Goal: Communication & Community: Answer question/provide support

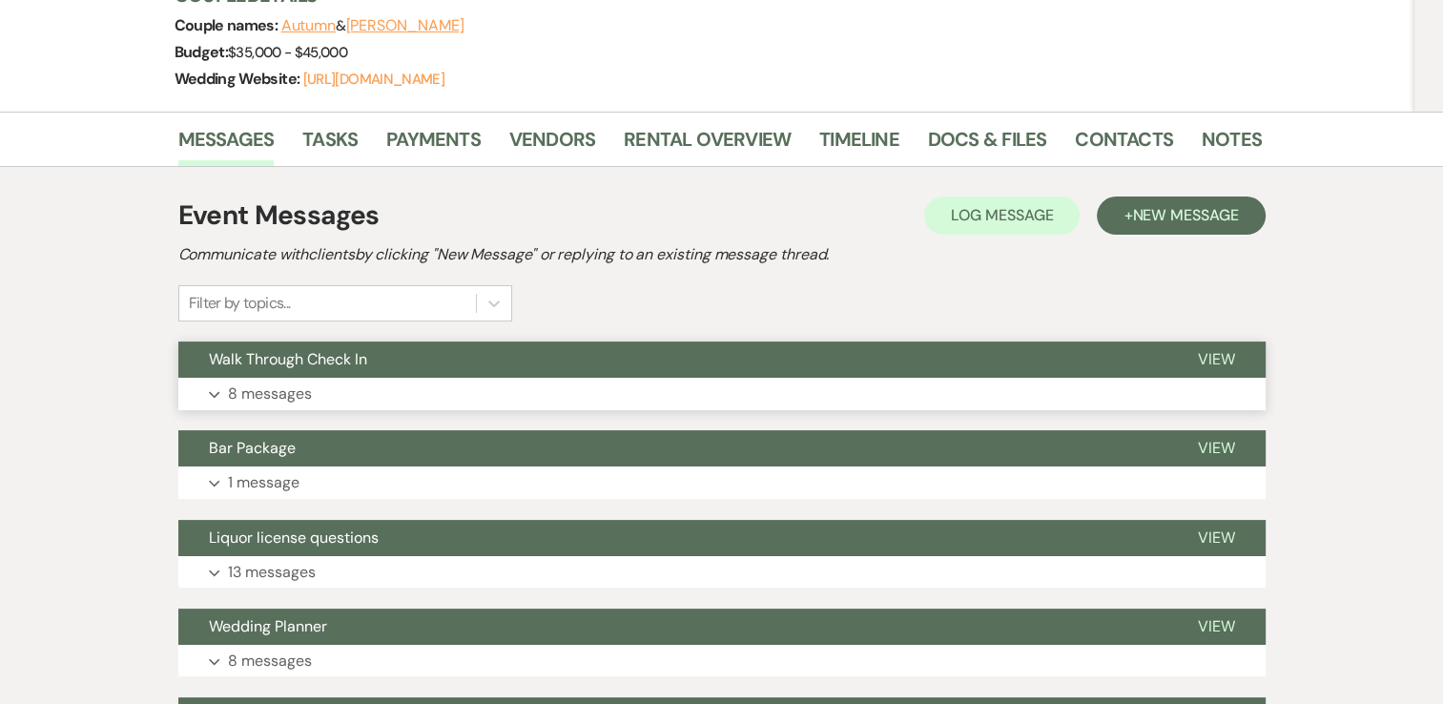
click at [263, 399] on p "8 messages" at bounding box center [270, 393] width 84 height 25
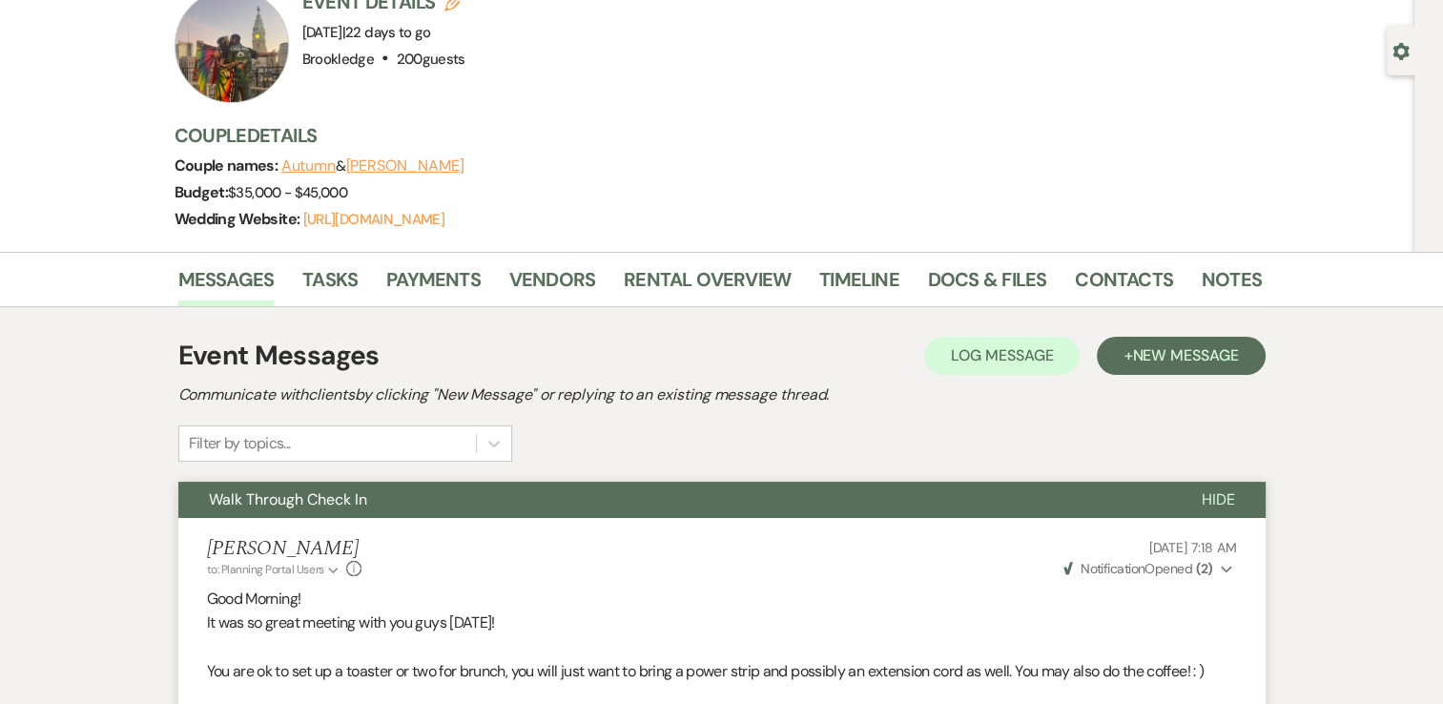
scroll to position [51, 0]
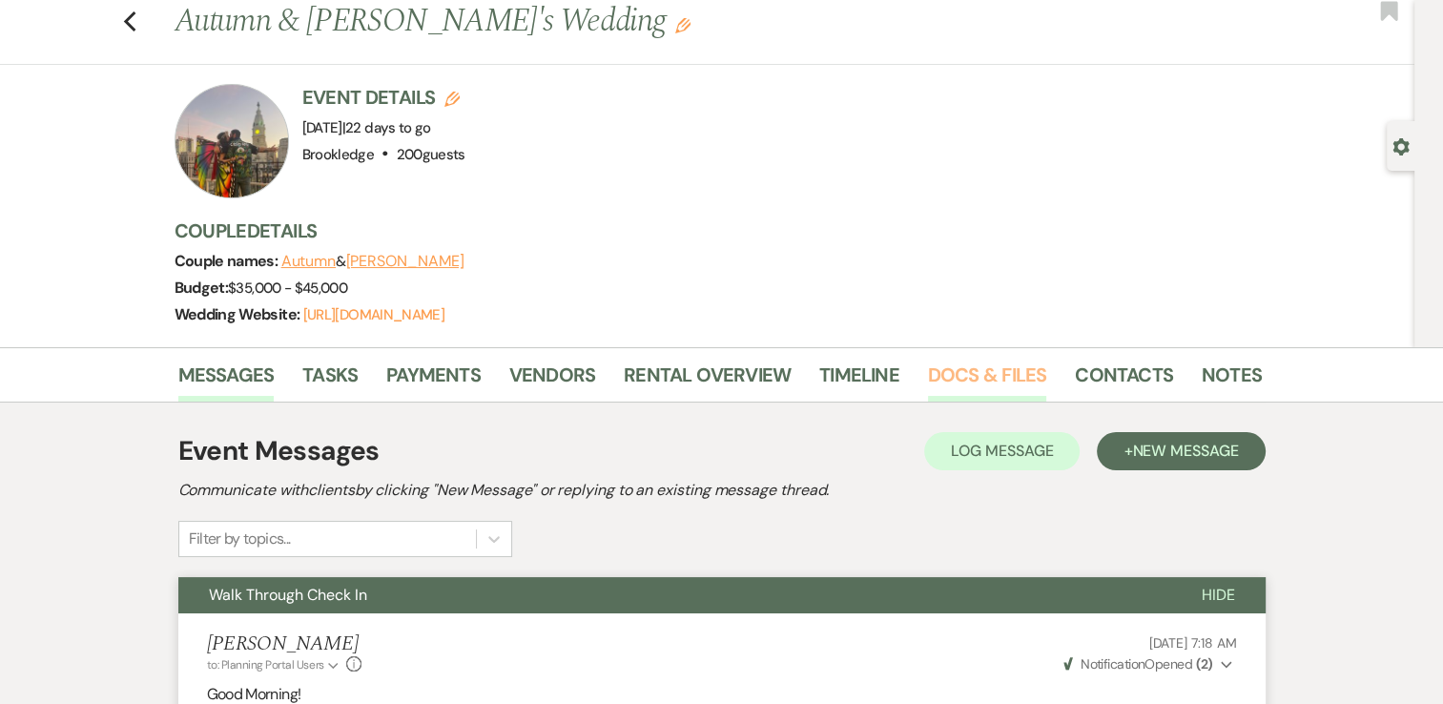
click at [1004, 372] on link "Docs & Files" at bounding box center [987, 381] width 118 height 42
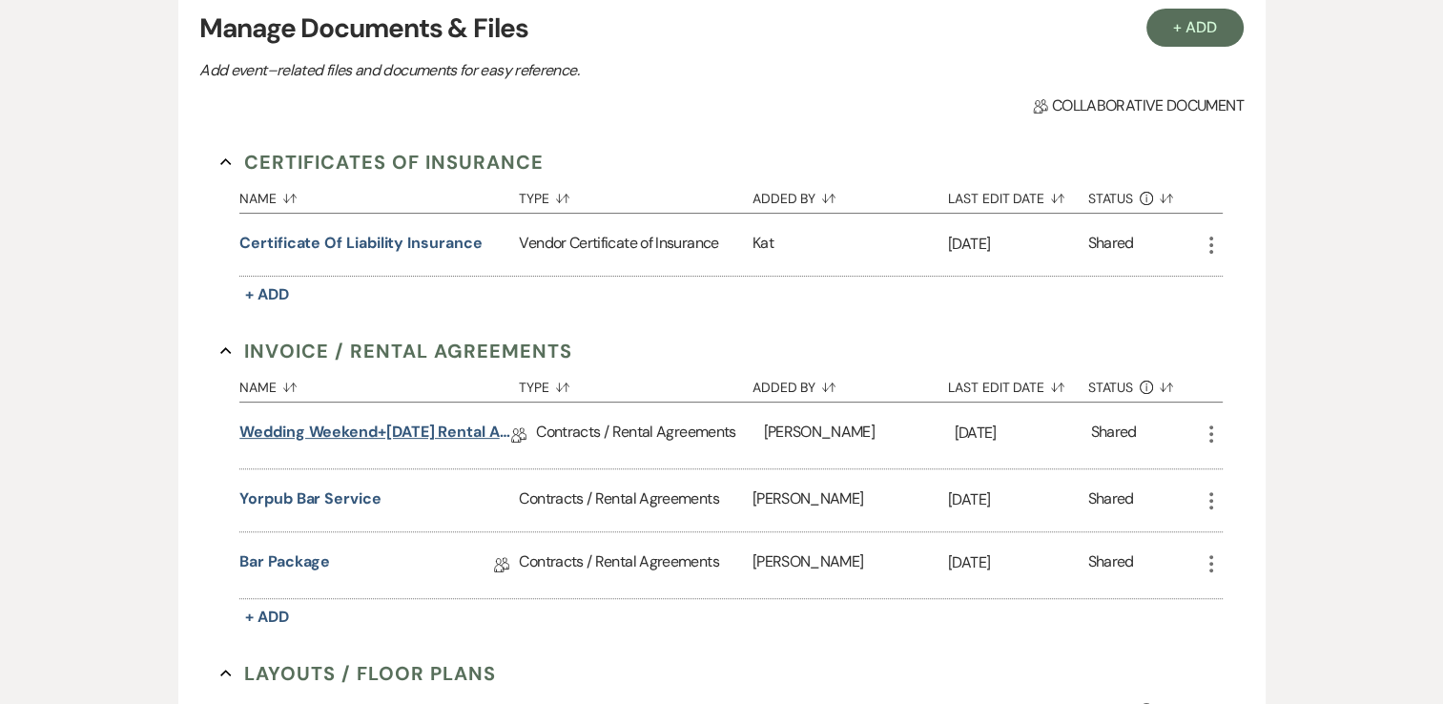
scroll to position [527, 0]
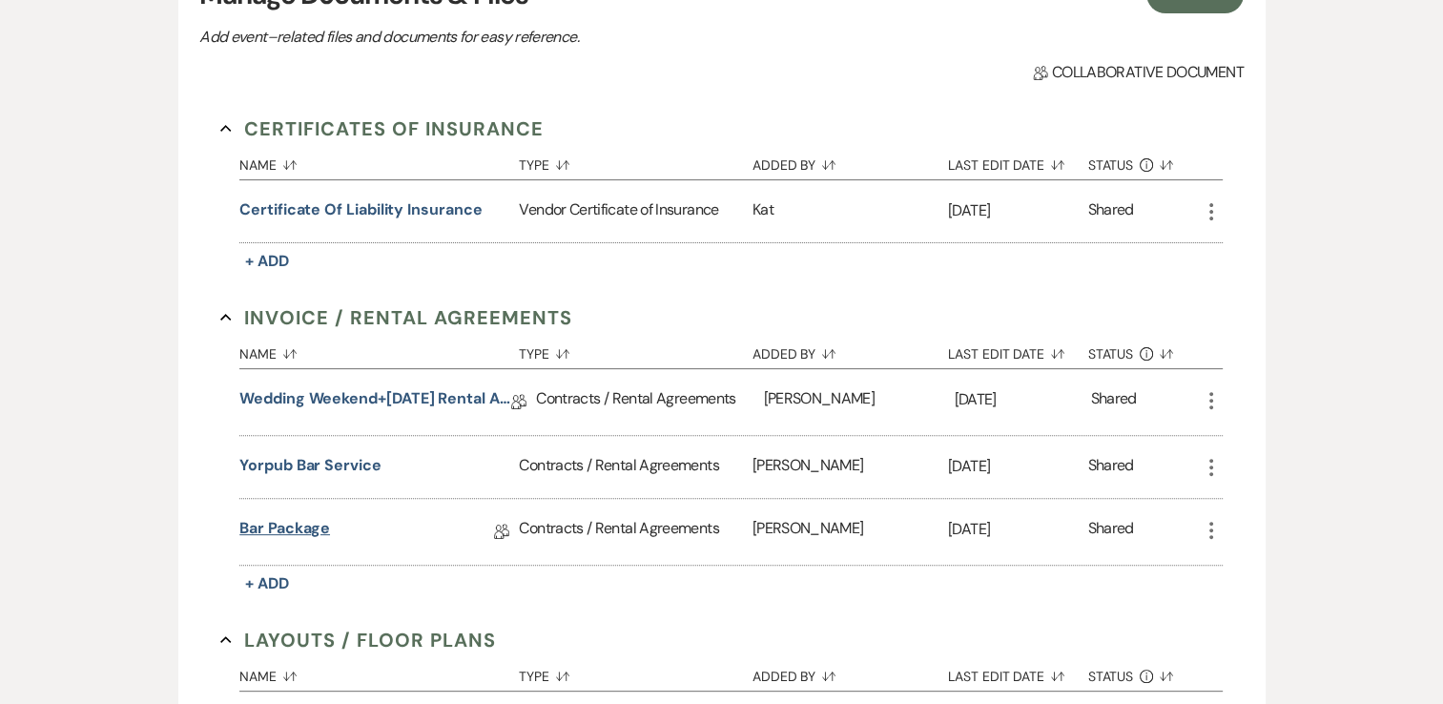
click at [294, 528] on link "Bar Package" at bounding box center [284, 532] width 91 height 30
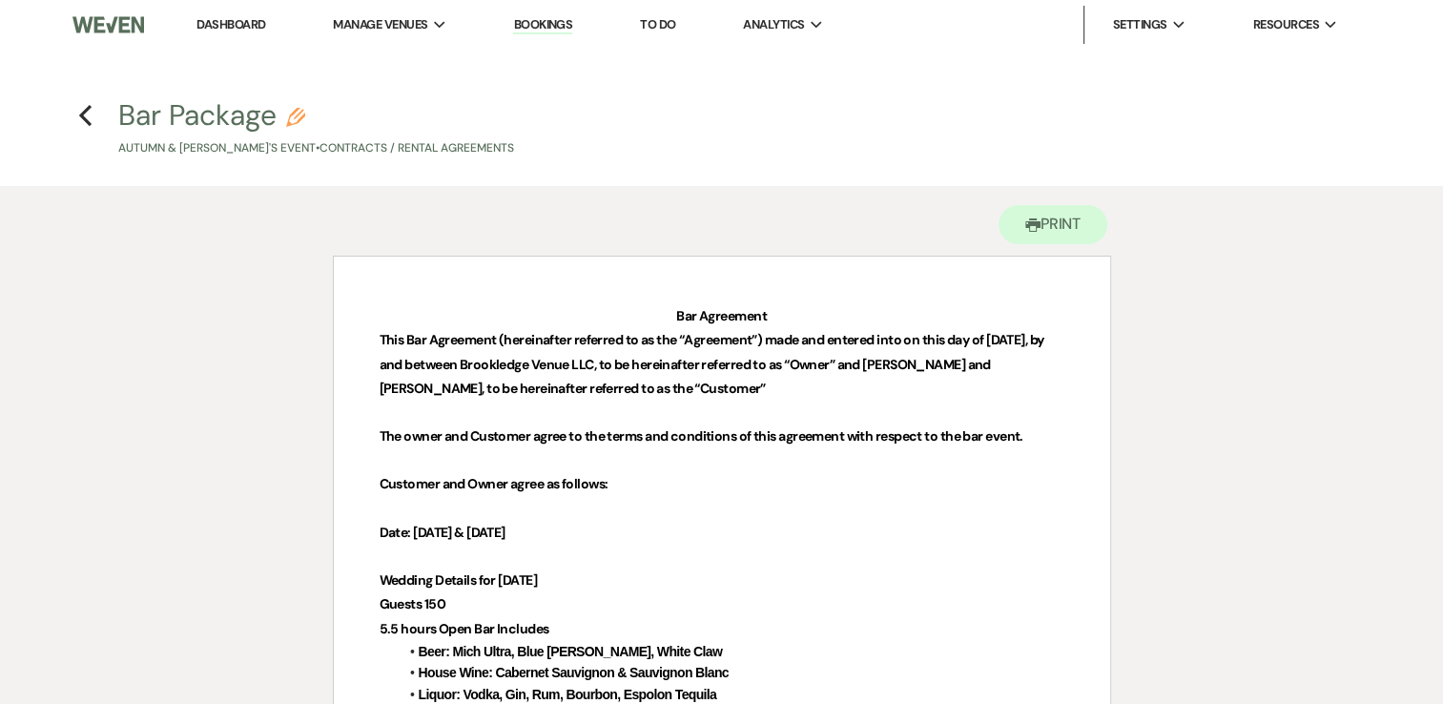
click at [300, 112] on icon "Pencil" at bounding box center [295, 117] width 19 height 19
select select "10"
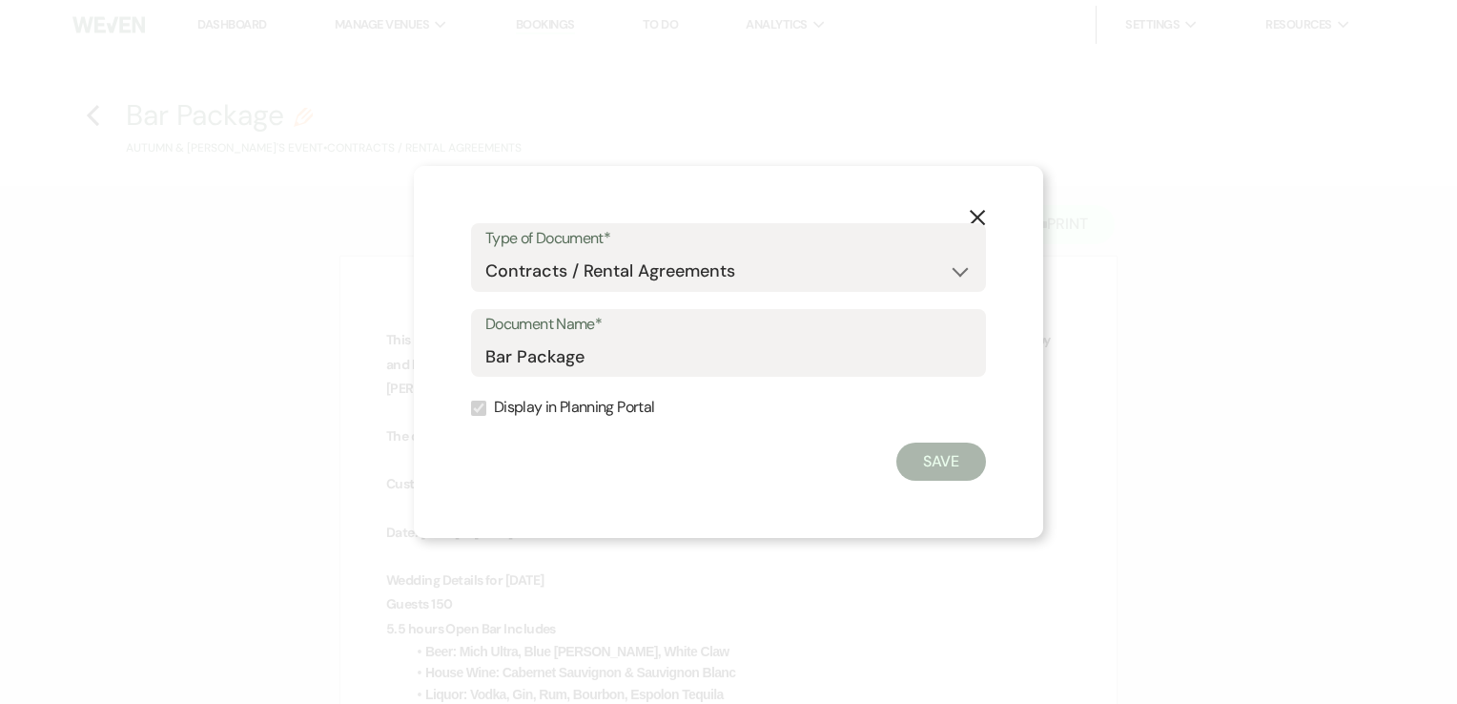
click at [976, 212] on icon "X" at bounding box center [977, 217] width 17 height 17
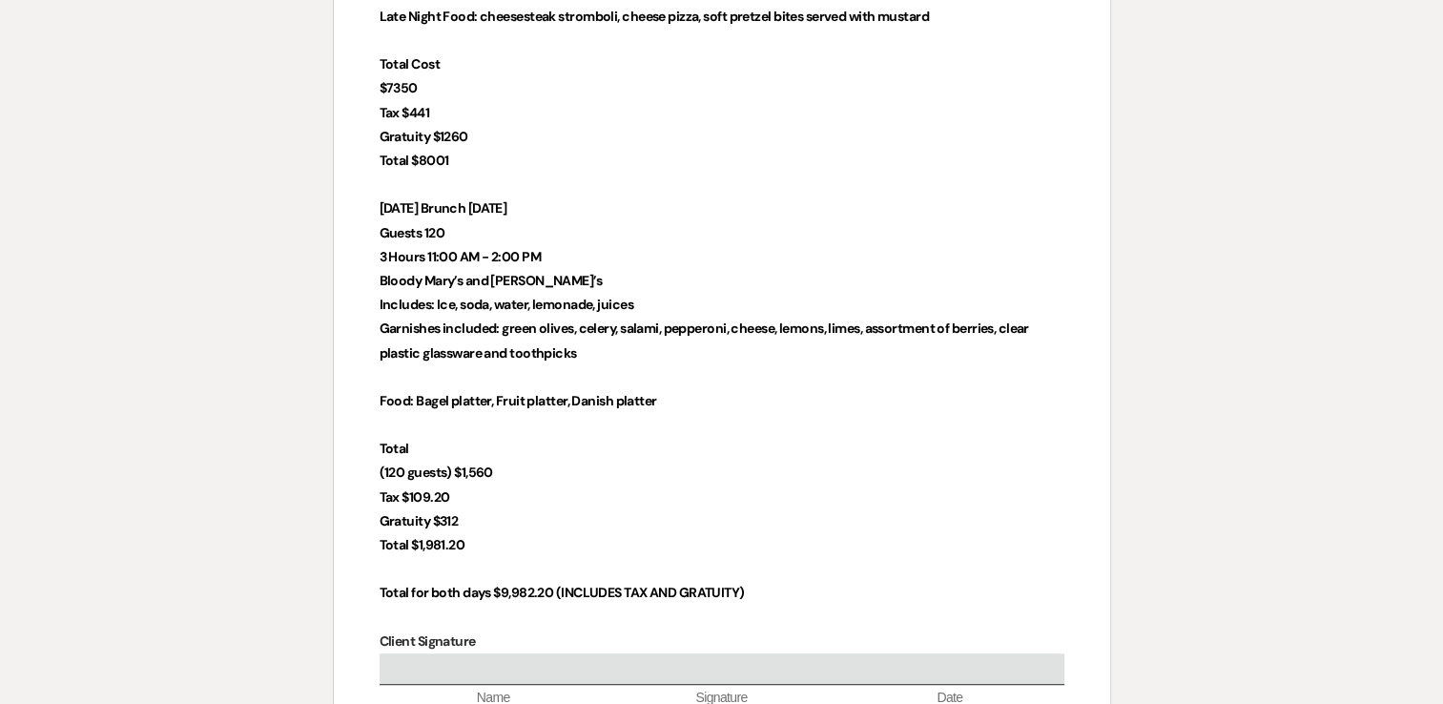
scroll to position [763, 0]
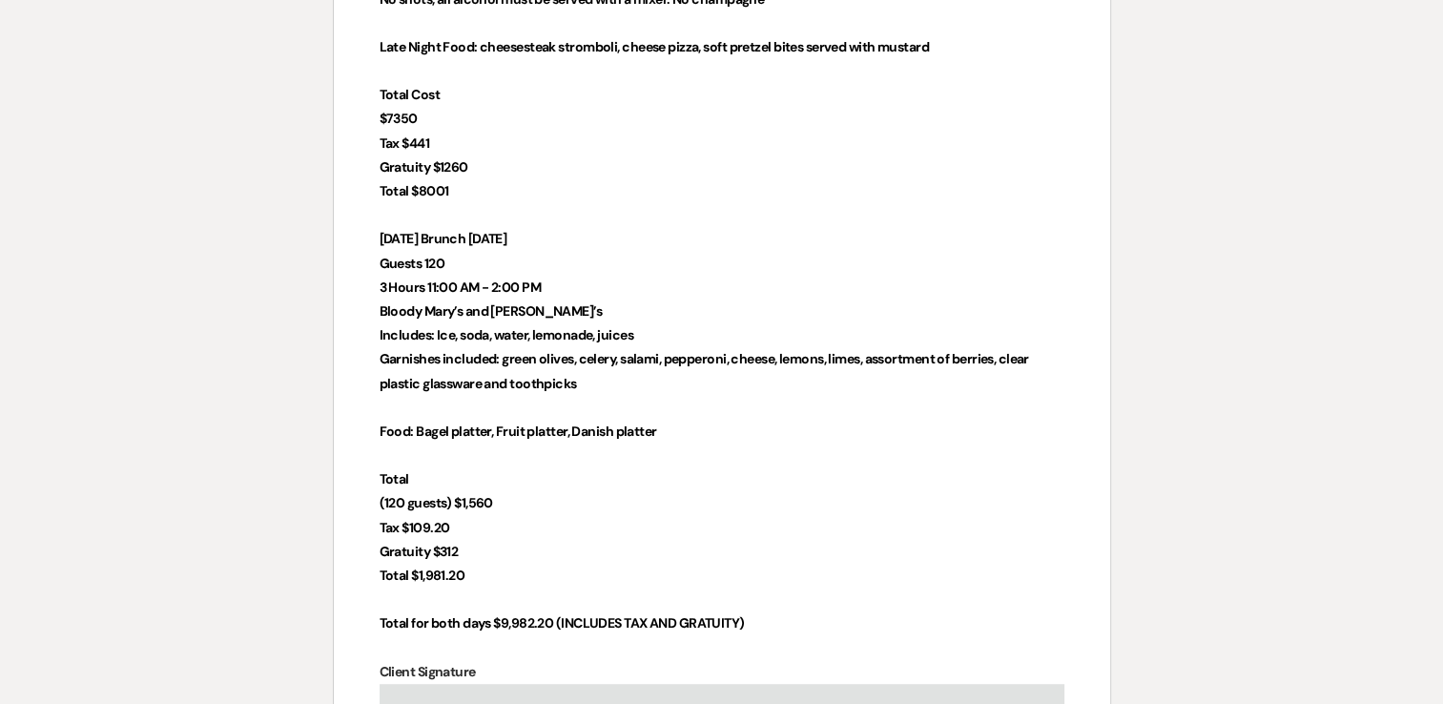
click at [461, 265] on p "Guests 120" at bounding box center [722, 264] width 685 height 24
click at [422, 265] on strong "Guests 120" at bounding box center [412, 263] width 65 height 17
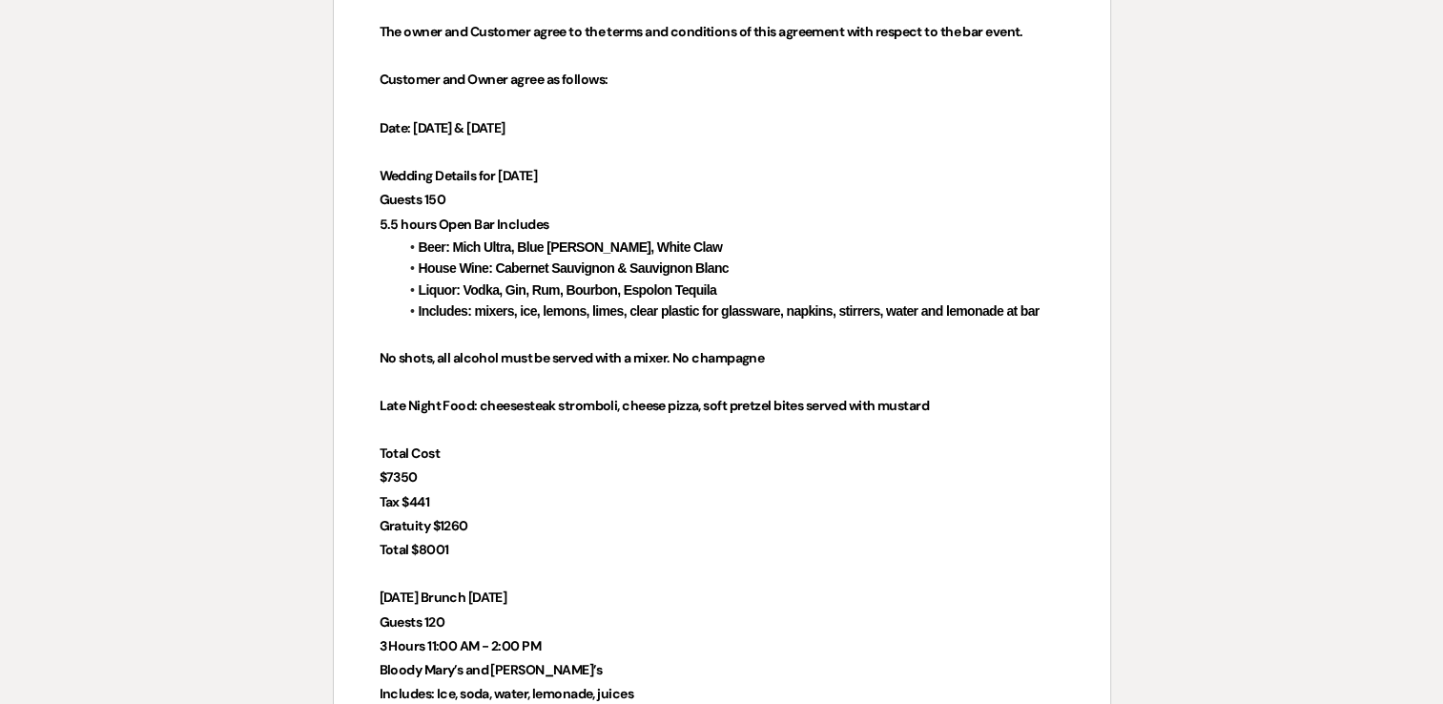
scroll to position [954, 0]
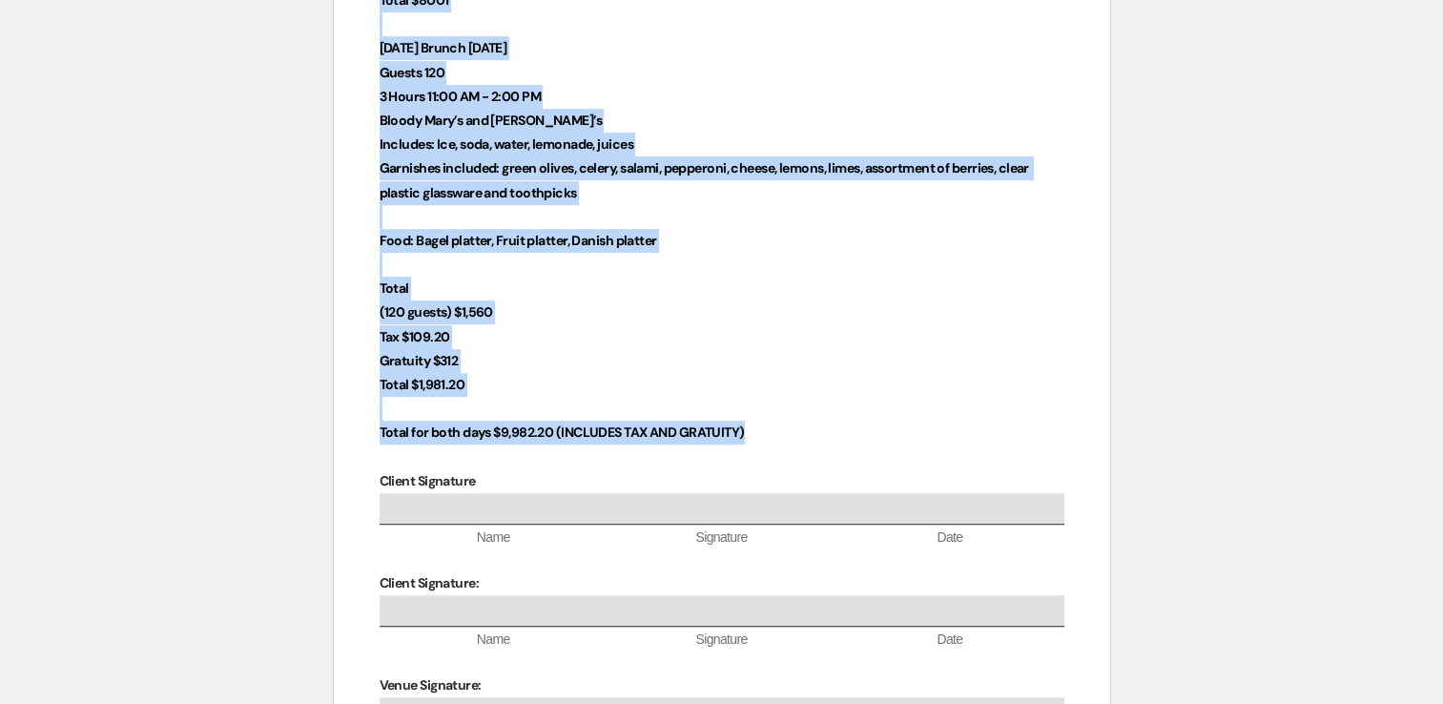
drag, startPoint x: 671, startPoint y: 126, endPoint x: 765, endPoint y: 437, distance: 324.6
click at [765, 437] on div "Bar Agreement This Bar Agreement (hereinafter referred to as the “Agreement”) m…" at bounding box center [722, 85] width 776 height 1564
copy div "Bar Agreement This Bar Agreement (hereinafter referred to as the “Agreement”) m…"
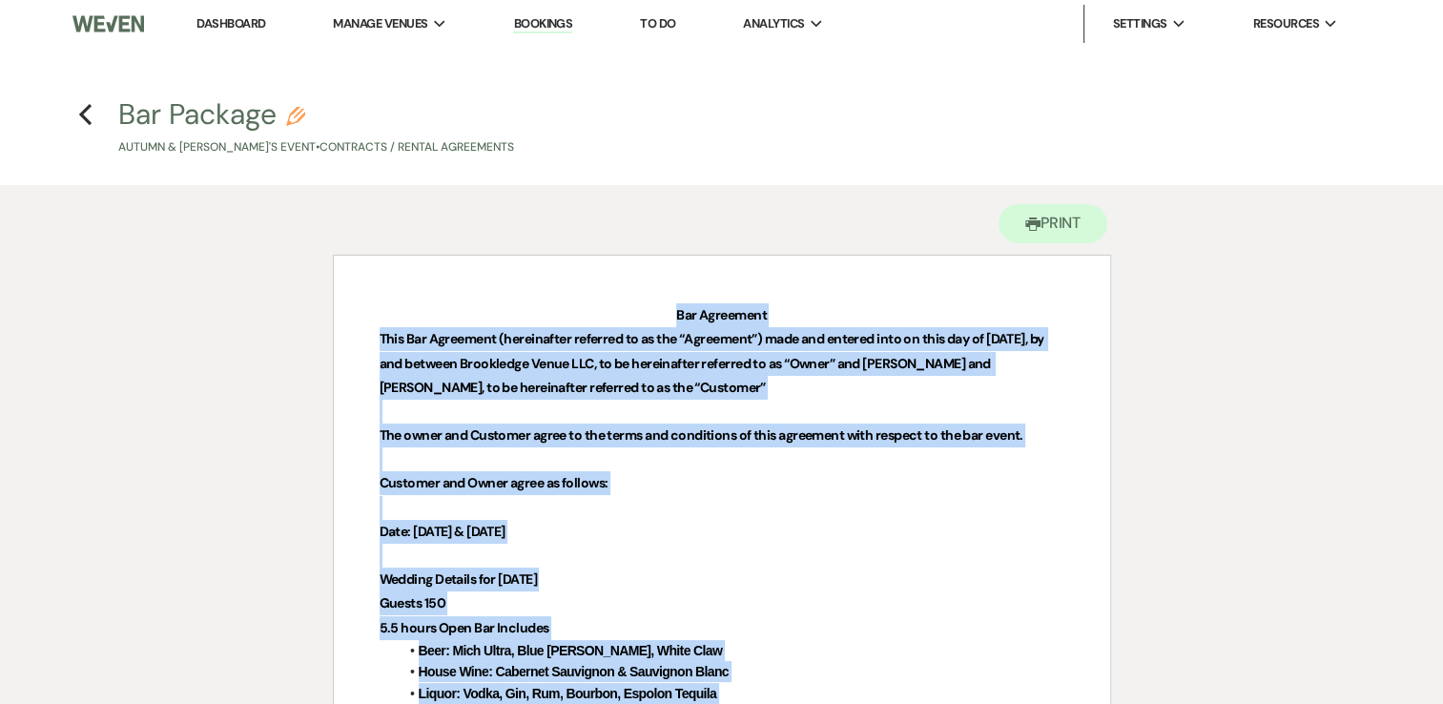
scroll to position [0, 0]
click at [88, 108] on use "button" at bounding box center [85, 115] width 12 height 21
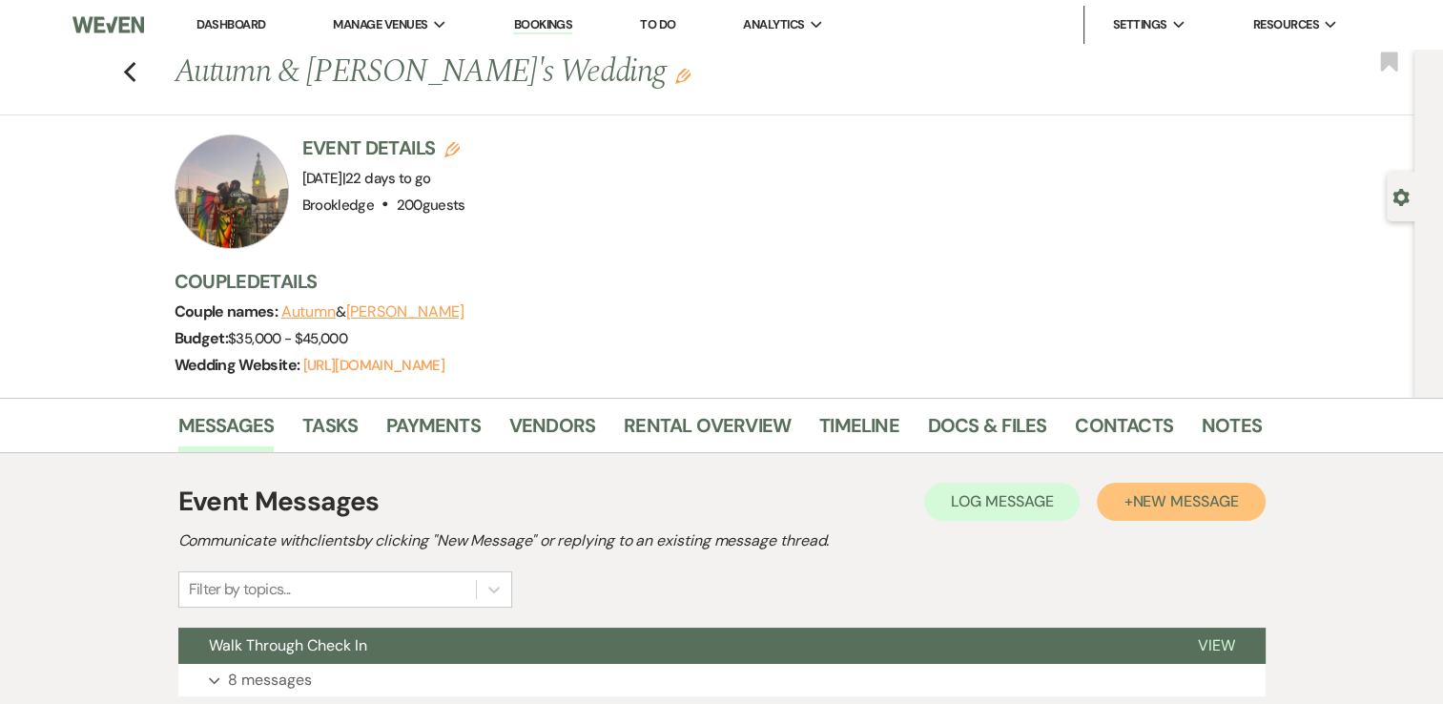
click at [1194, 499] on span "New Message" at bounding box center [1185, 501] width 106 height 20
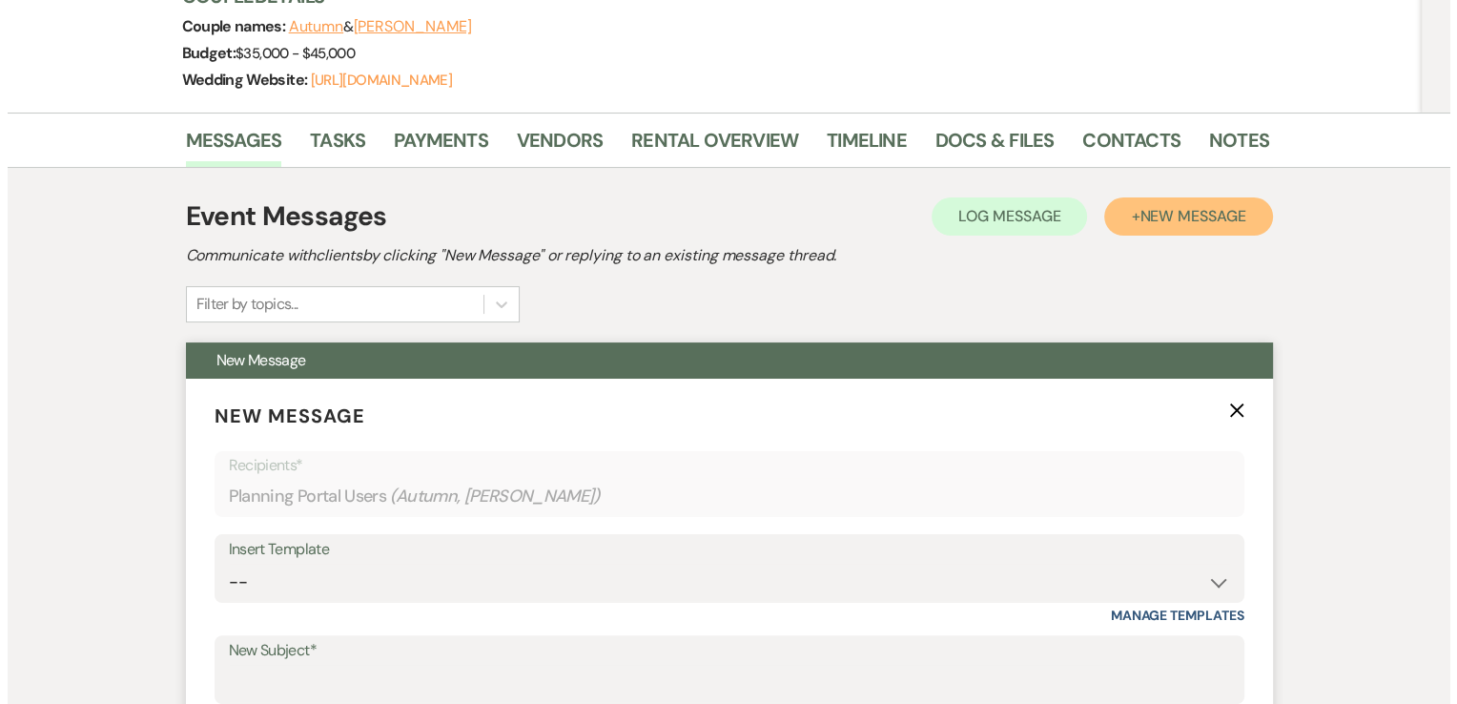
scroll to position [286, 0]
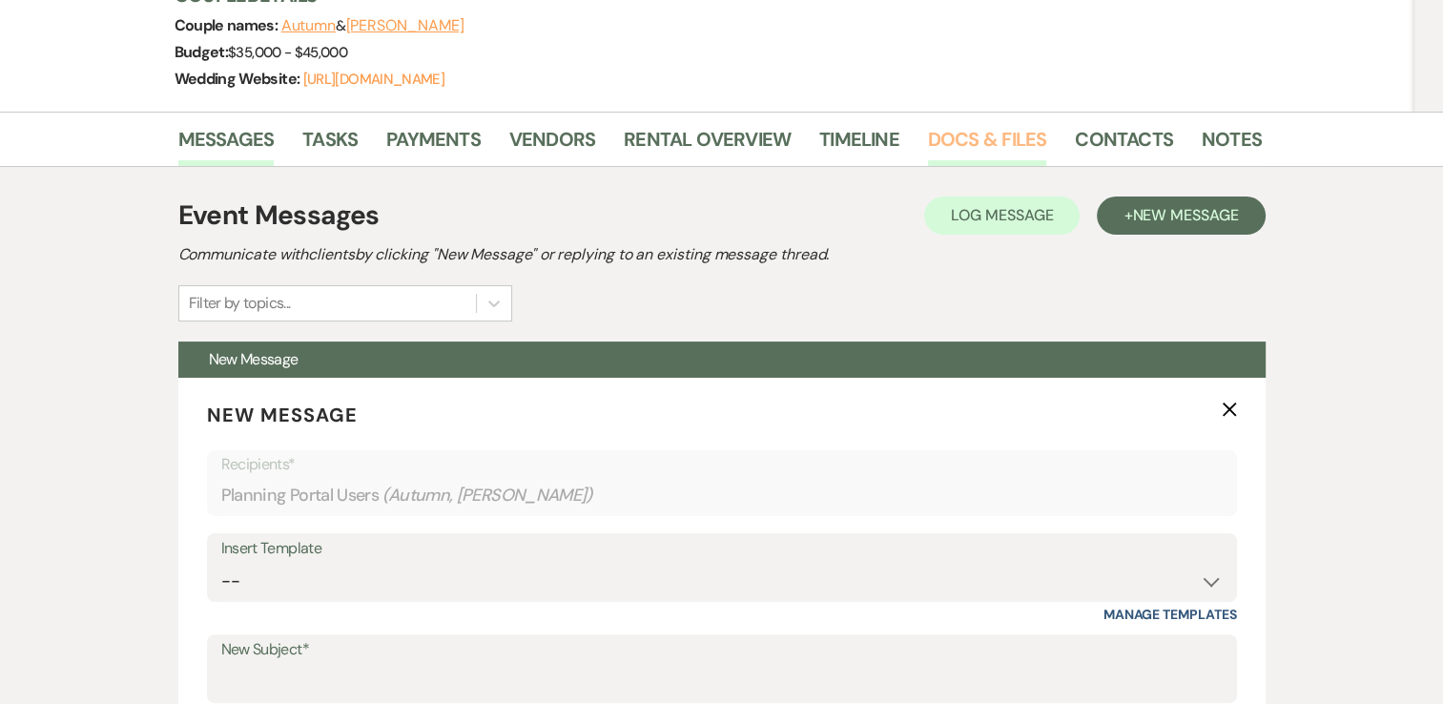
click at [963, 133] on link "Docs & Files" at bounding box center [987, 145] width 118 height 42
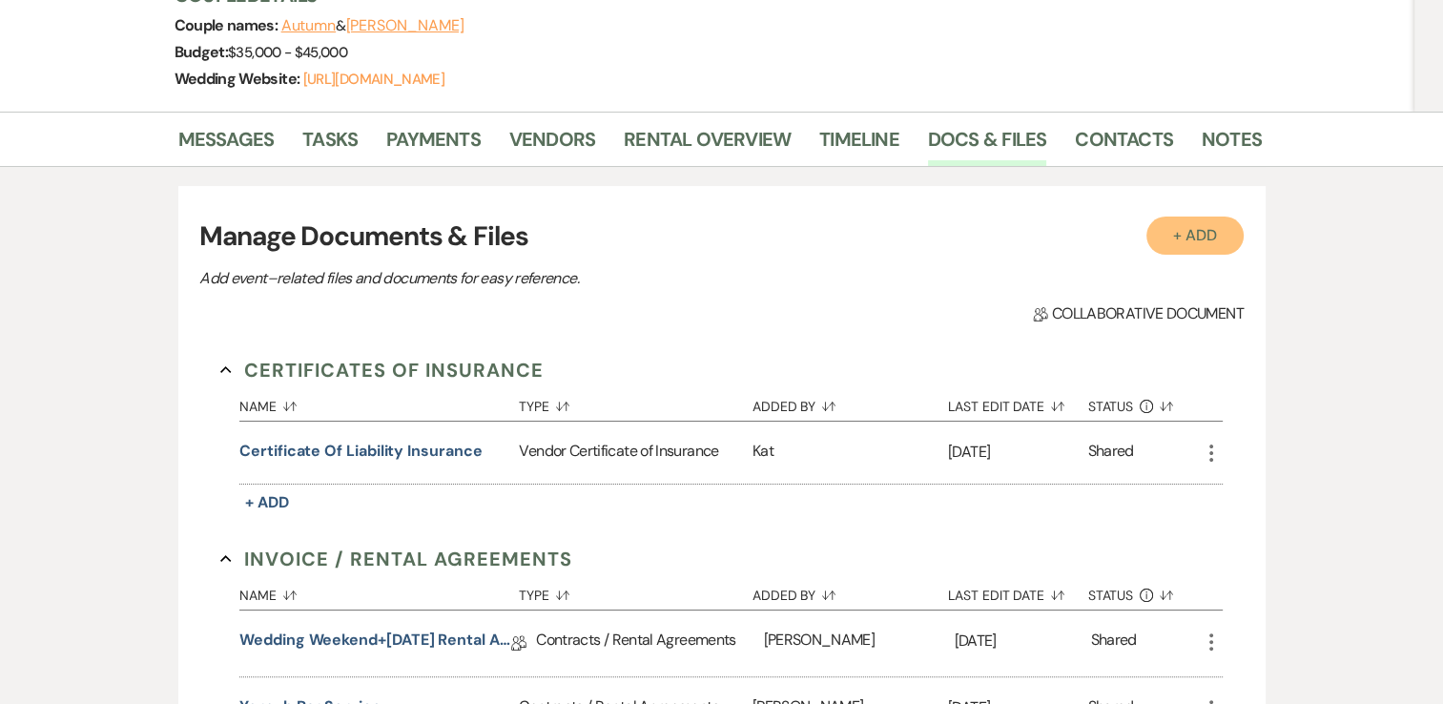
click at [1218, 242] on button "+ Add" at bounding box center [1194, 235] width 97 height 38
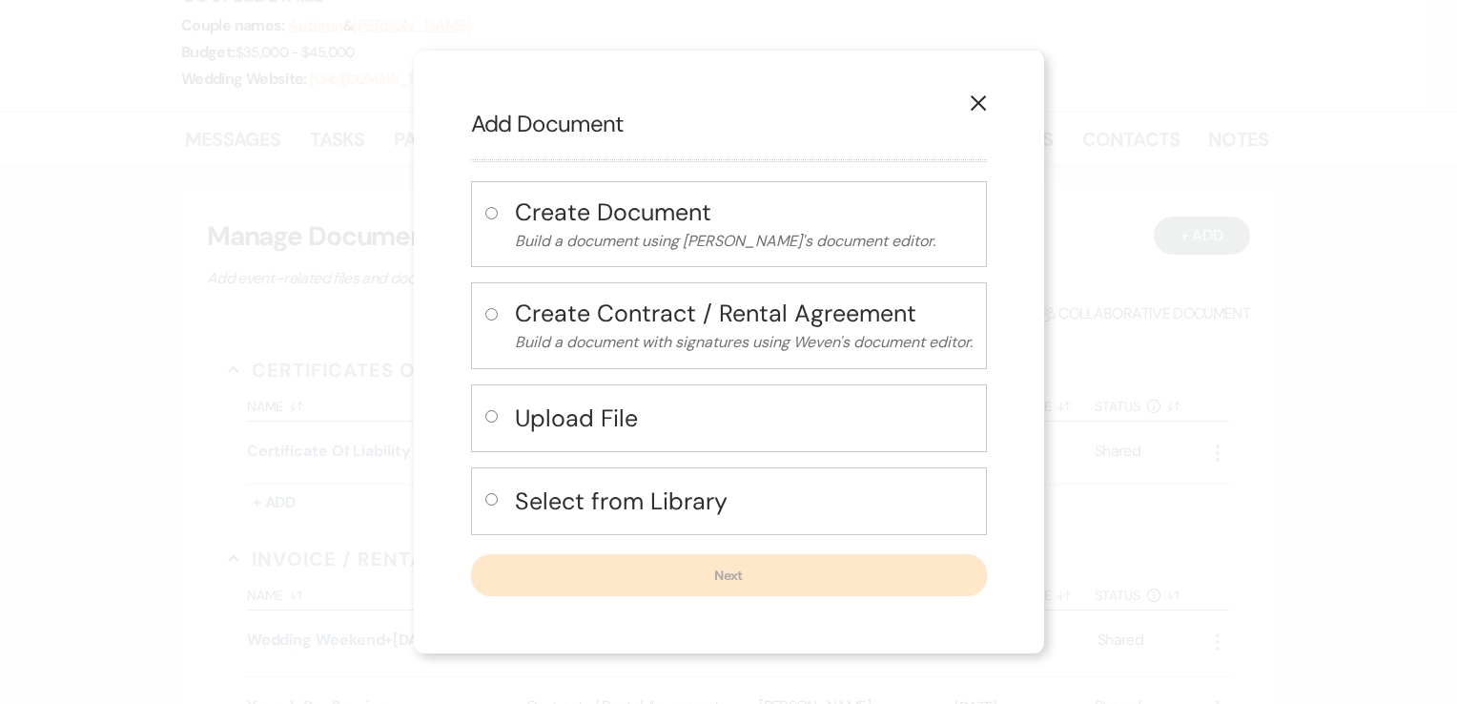
click at [626, 319] on h4 "Create Contract / Rental Agreement" at bounding box center [744, 313] width 458 height 33
radio input "true"
select select "10"
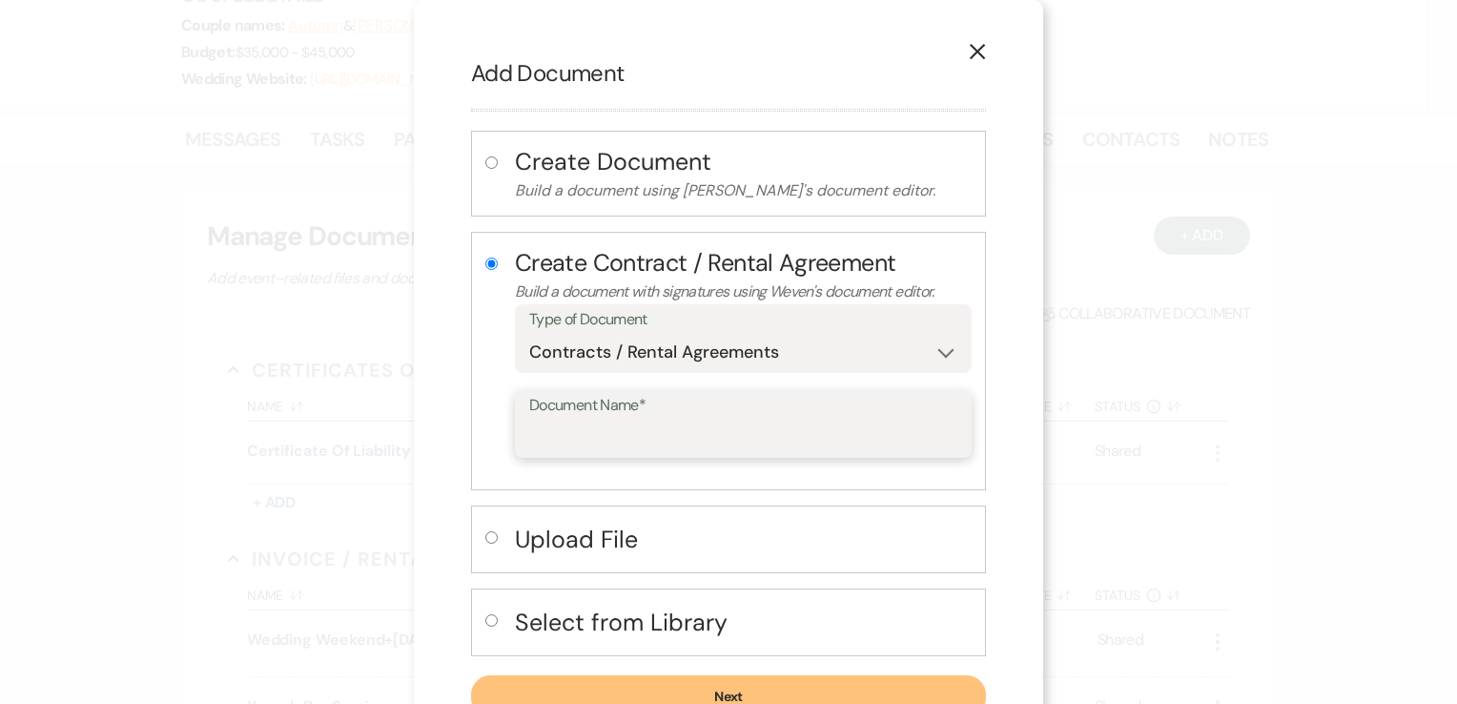
click at [713, 425] on input "Document Name*" at bounding box center [743, 437] width 428 height 37
type input "Bar Package with Signature Drinks"
click at [753, 684] on button "Next" at bounding box center [728, 696] width 515 height 42
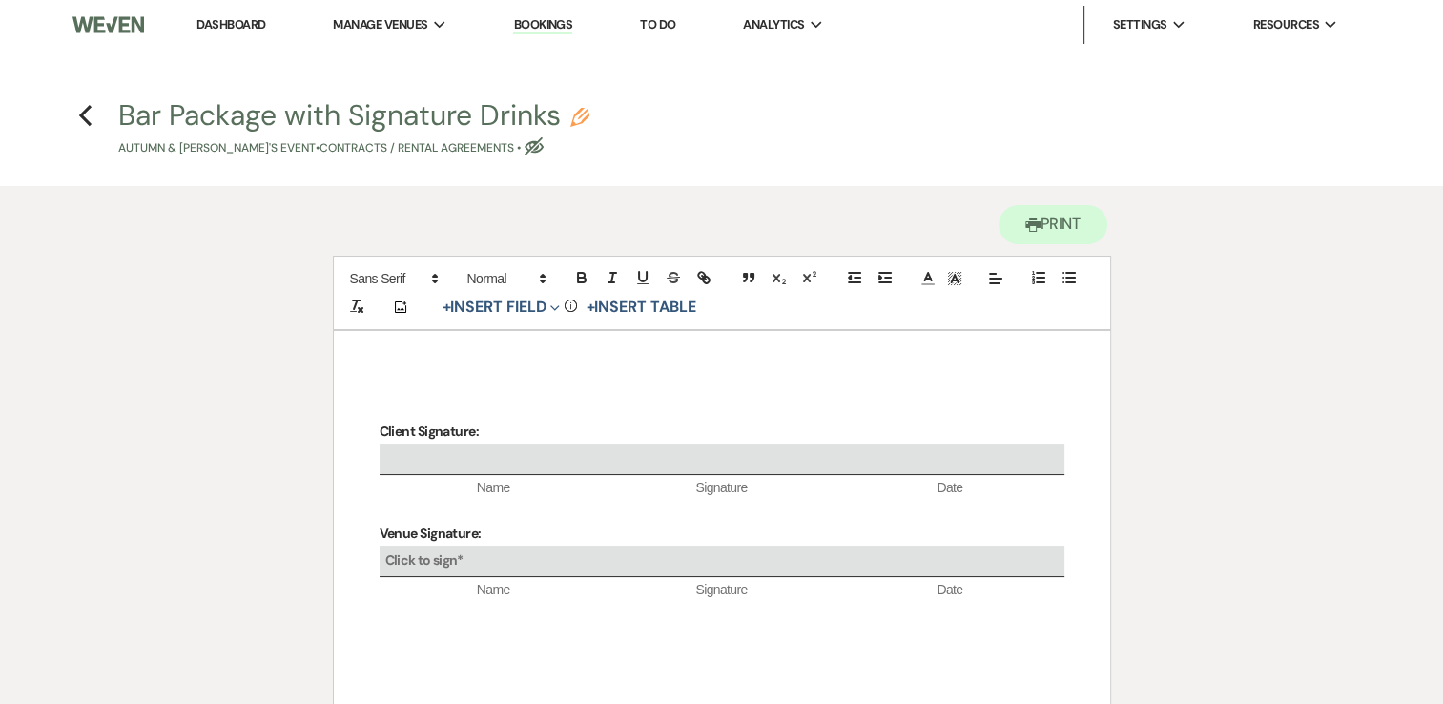
click at [461, 378] on div "Client Signature: Name Signature Date Venue Signature: Click to sign* Name Sign…" at bounding box center [722, 617] width 776 height 572
click at [494, 300] on button "+ Insert Field Expand" at bounding box center [502, 307] width 132 height 23
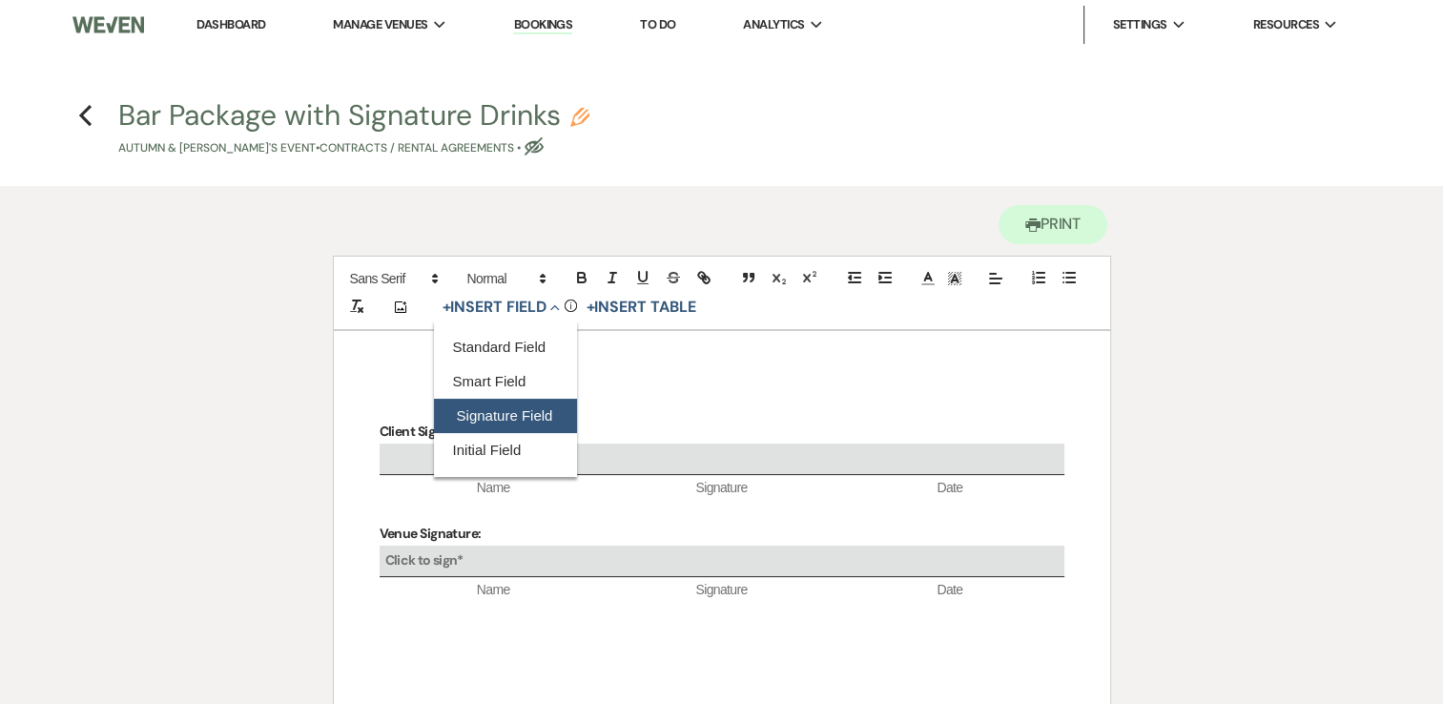
click at [487, 416] on button "Signature Field" at bounding box center [505, 416] width 143 height 34
select select "signatureField"
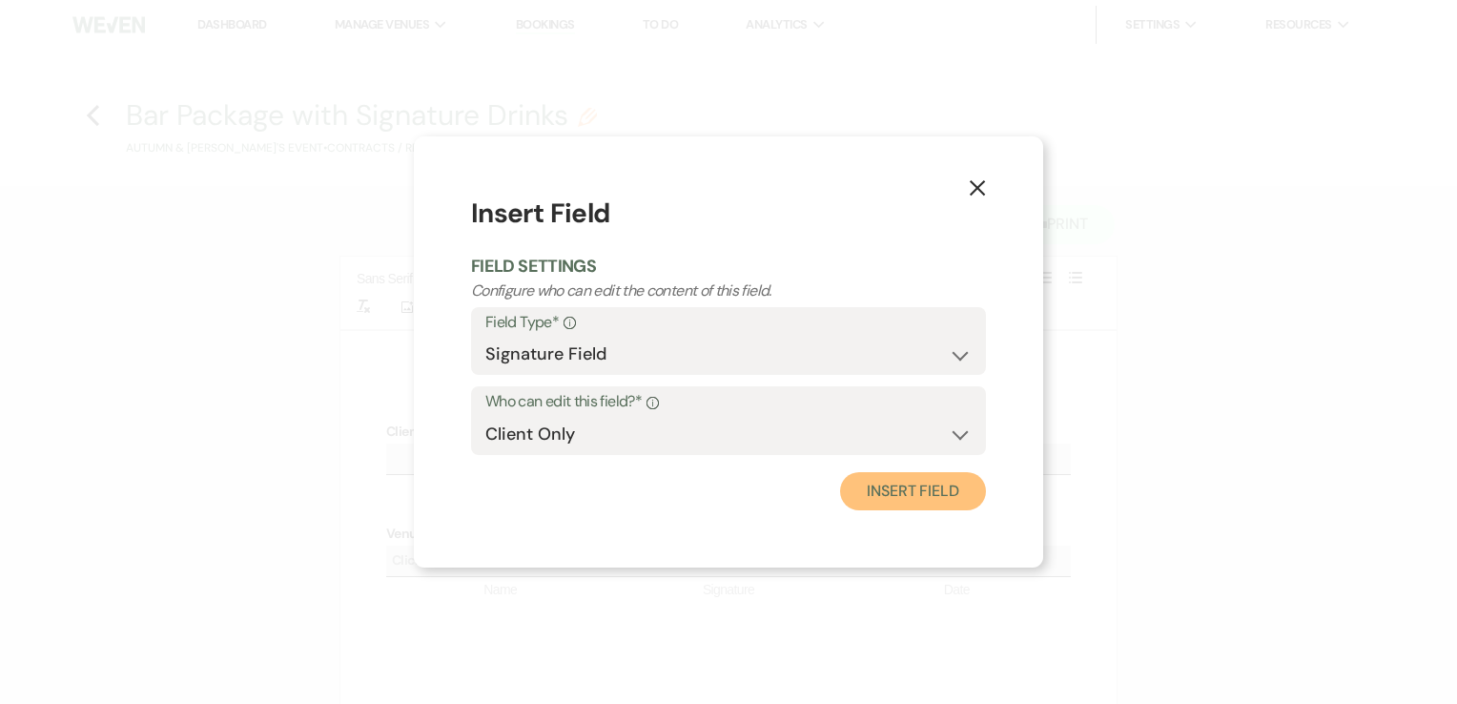
click at [880, 498] on button "Insert Field" at bounding box center [913, 491] width 146 height 38
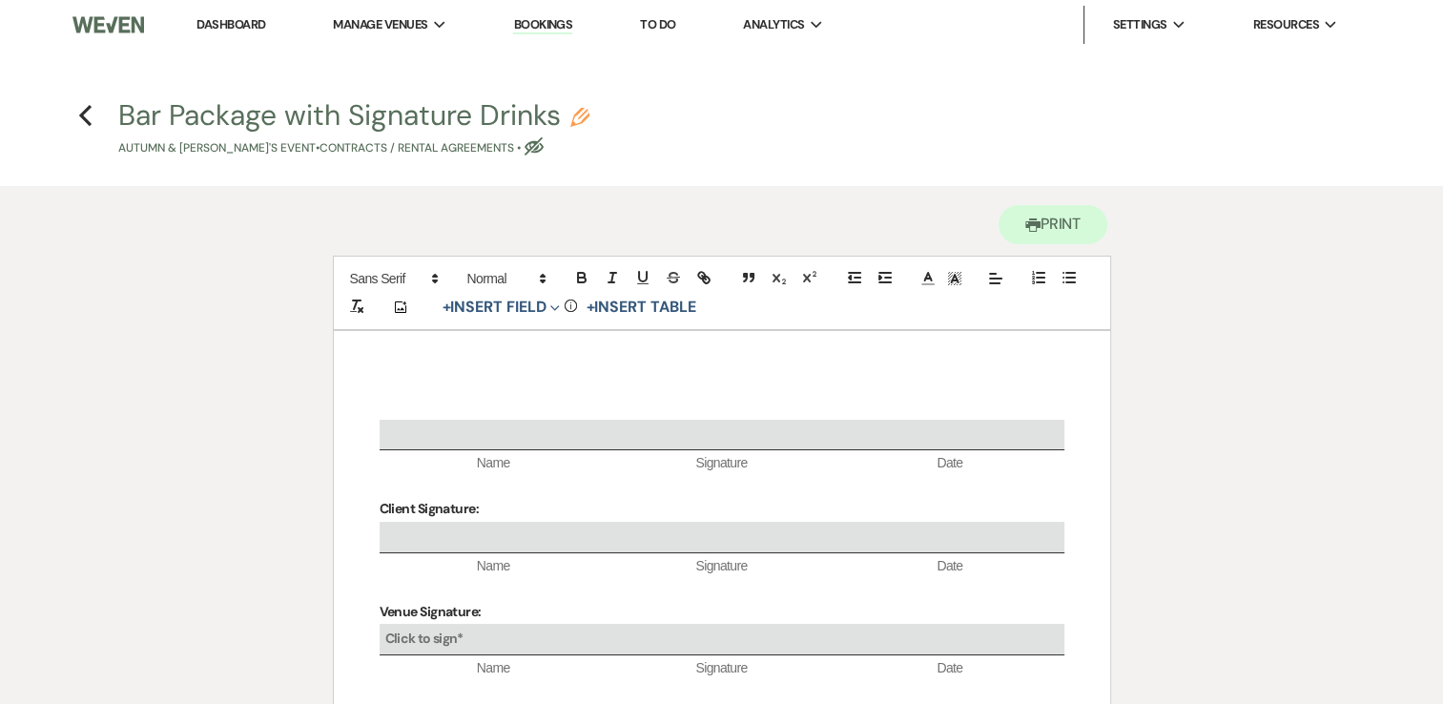
click at [393, 392] on div "Name Signature Date Client Signature: Name Signature Date Venue Signature: Clic…" at bounding box center [722, 617] width 776 height 572
click at [404, 376] on div "Client Signature Name Signature Date Client Signature: Name Signature Date Venu…" at bounding box center [722, 617] width 776 height 572
click at [382, 399] on strong "Client Signature" at bounding box center [428, 406] width 96 height 17
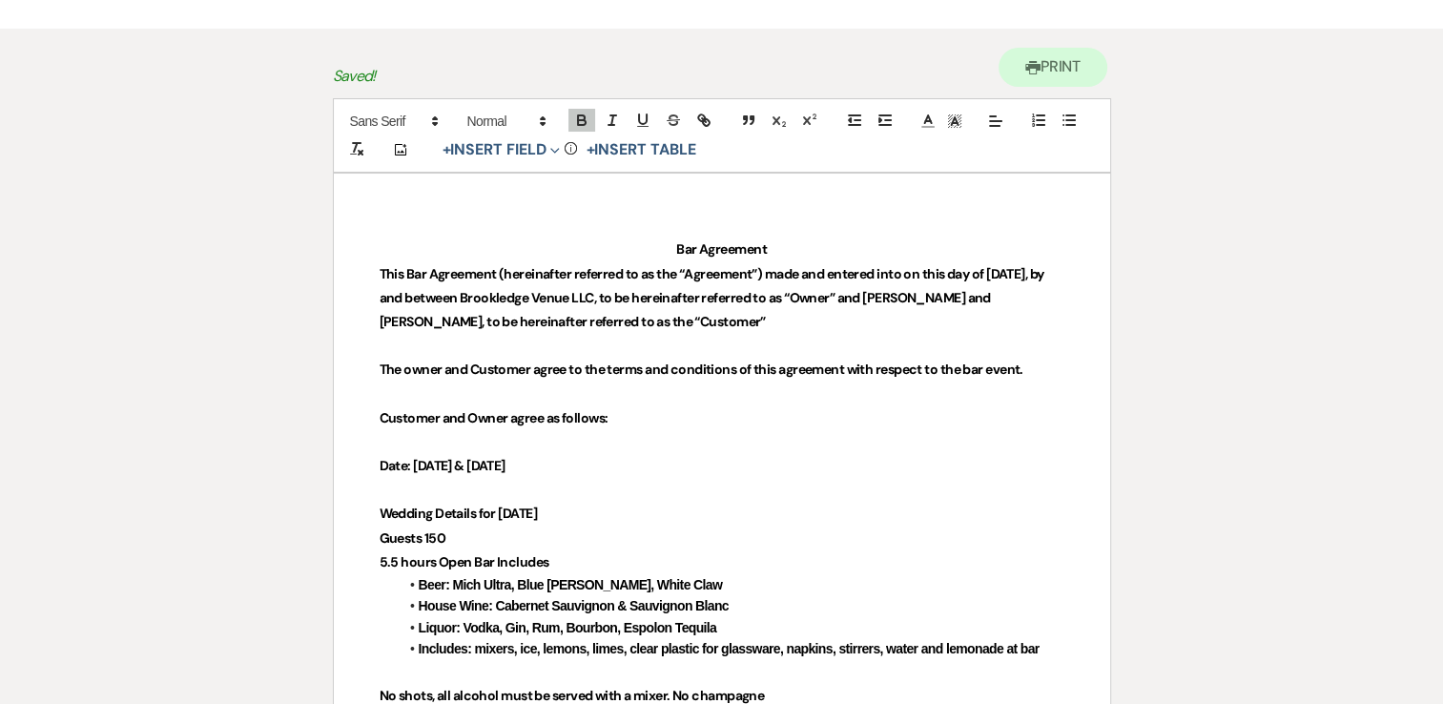
scroll to position [191, 0]
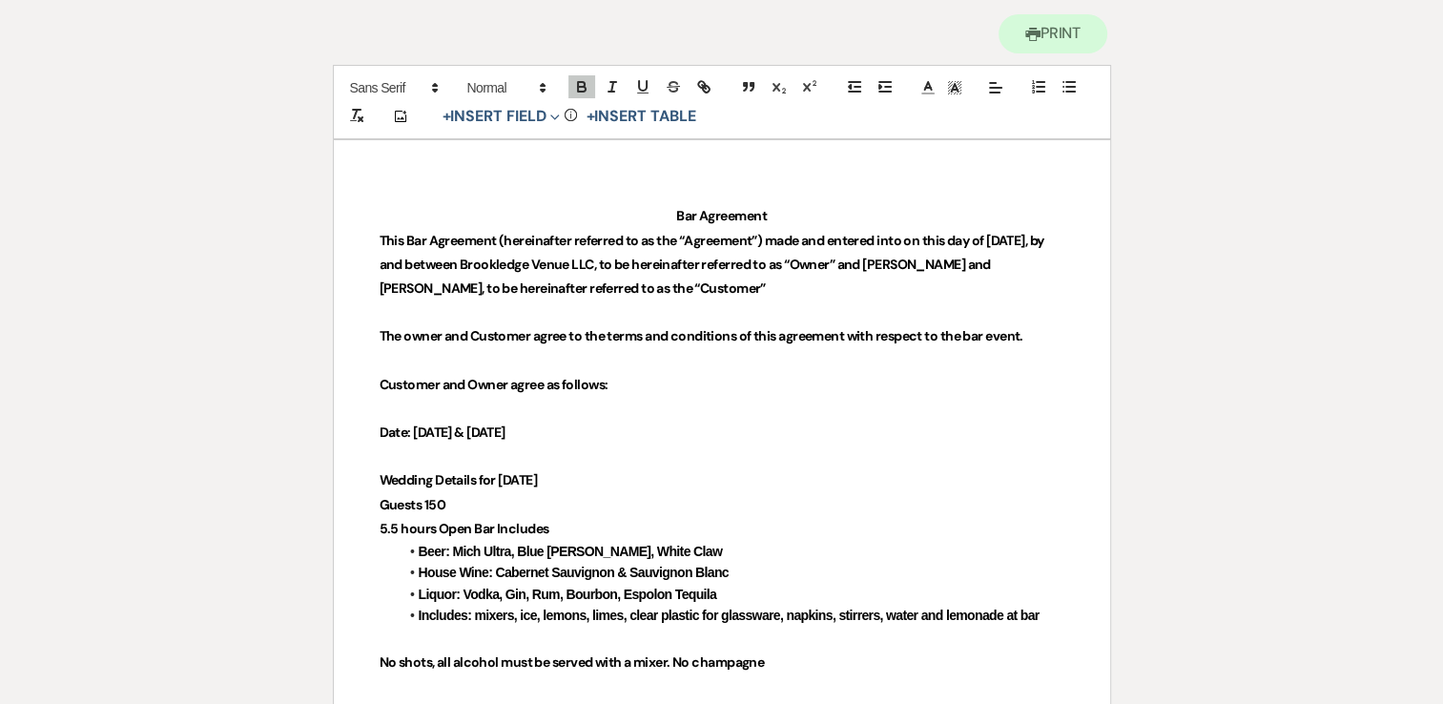
click at [1050, 616] on li "Includes: mixers, ice, lemons, limes, clear plastic for glassware, napkins, sti…" at bounding box center [732, 615] width 666 height 21
click at [767, 654] on li "Brookledge Bourbon: Bourbon and Apple Cider" at bounding box center [732, 657] width 666 height 21
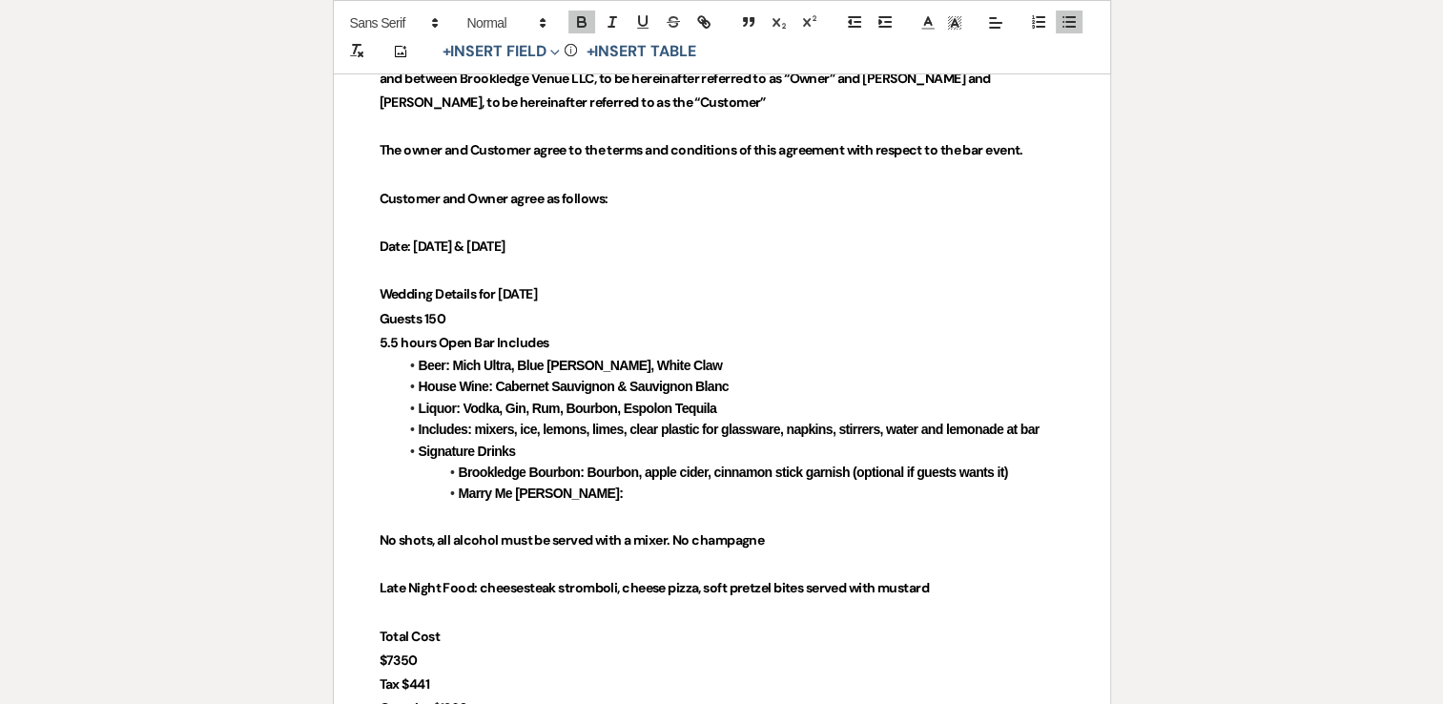
scroll to position [381, 0]
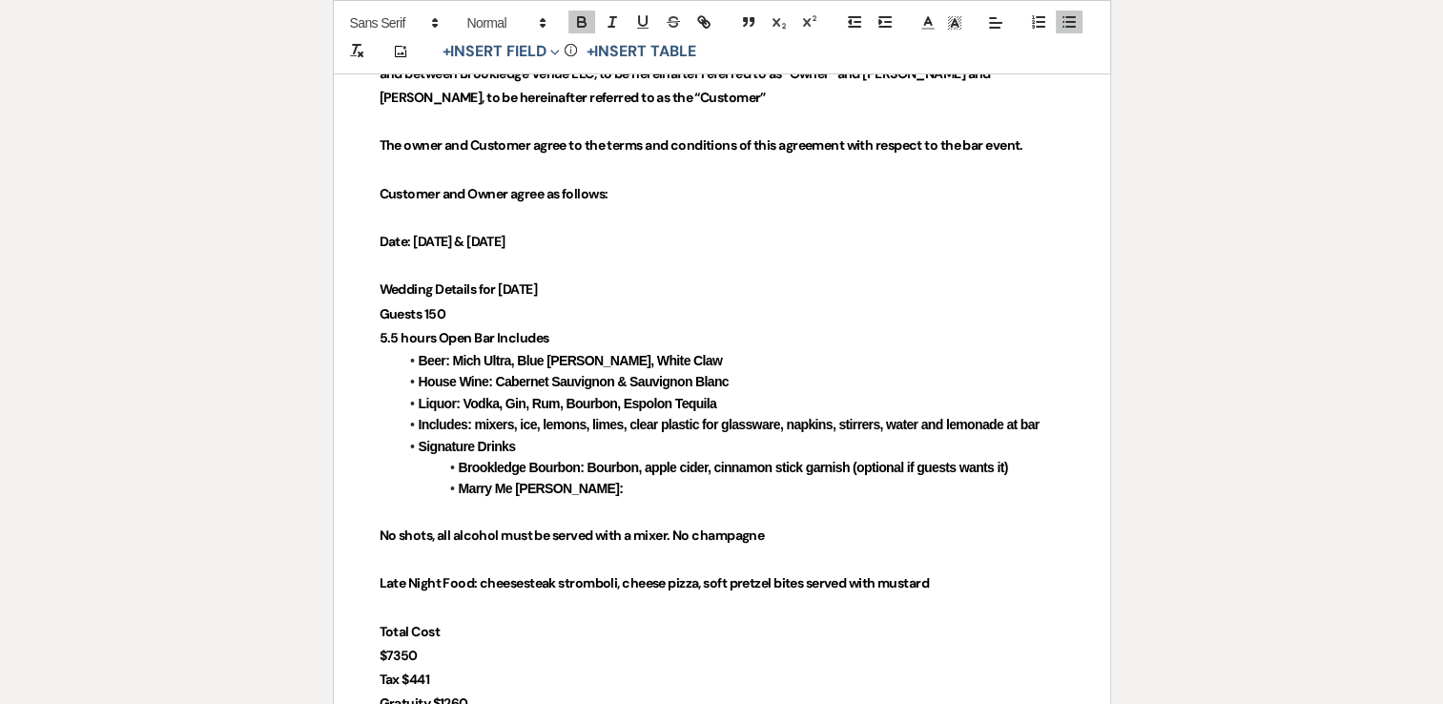
click at [614, 507] on p at bounding box center [722, 512] width 685 height 24
click at [613, 490] on li "Marry Me Margarita:" at bounding box center [732, 488] width 666 height 21
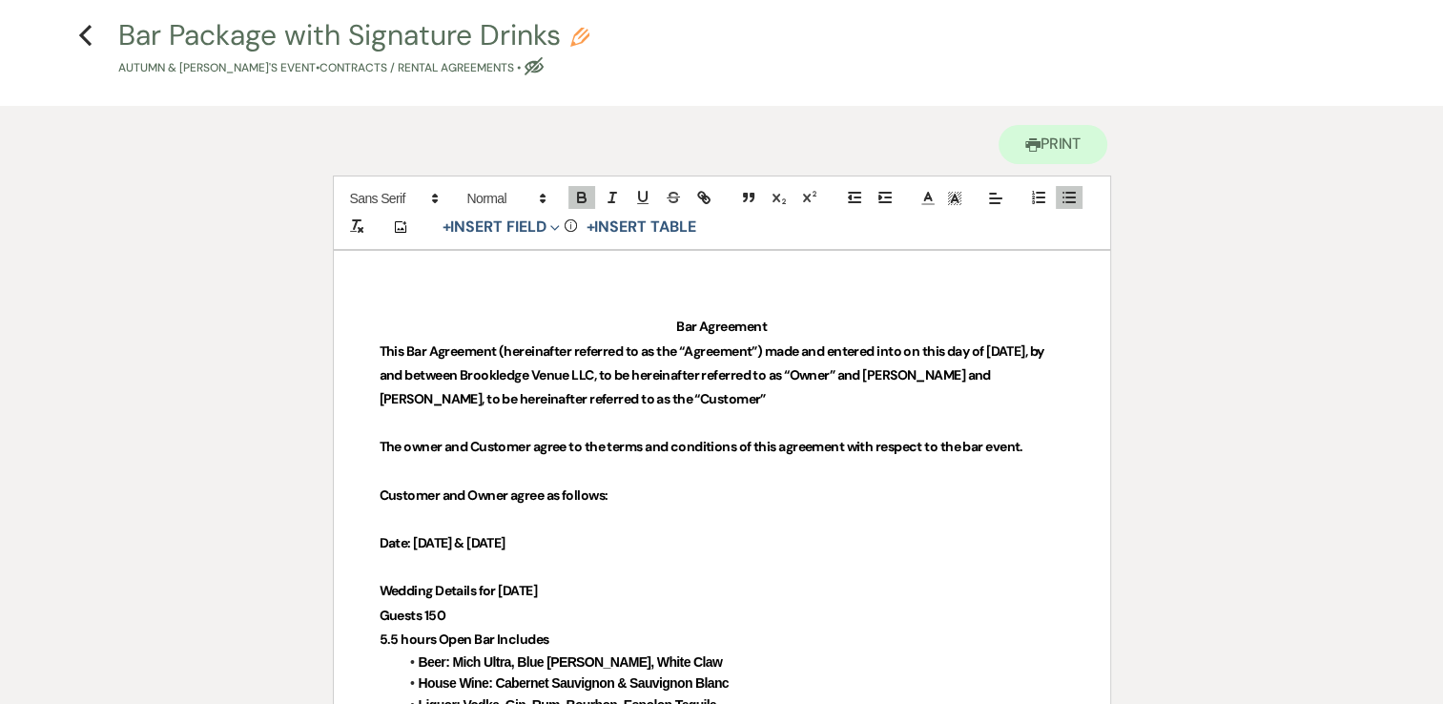
scroll to position [0, 0]
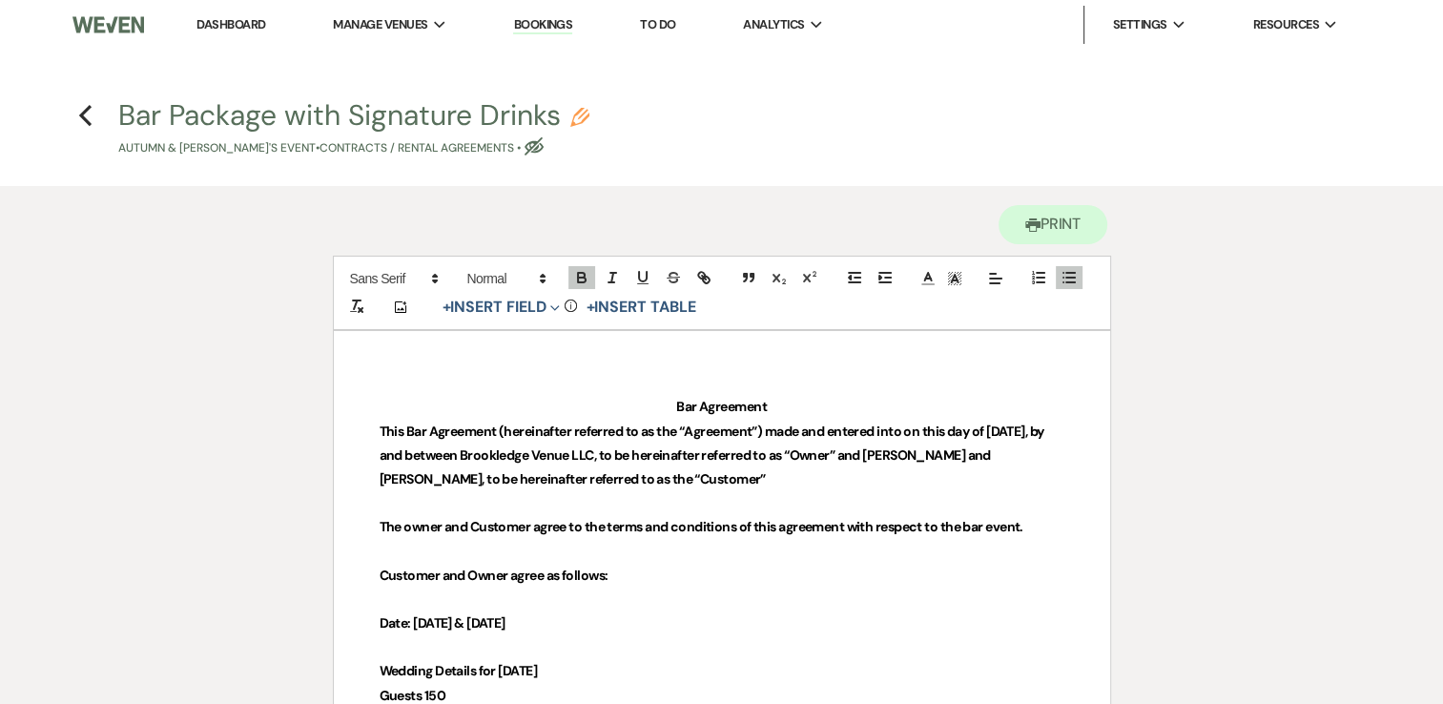
click at [524, 142] on use "button" at bounding box center [533, 146] width 19 height 18
select select "10"
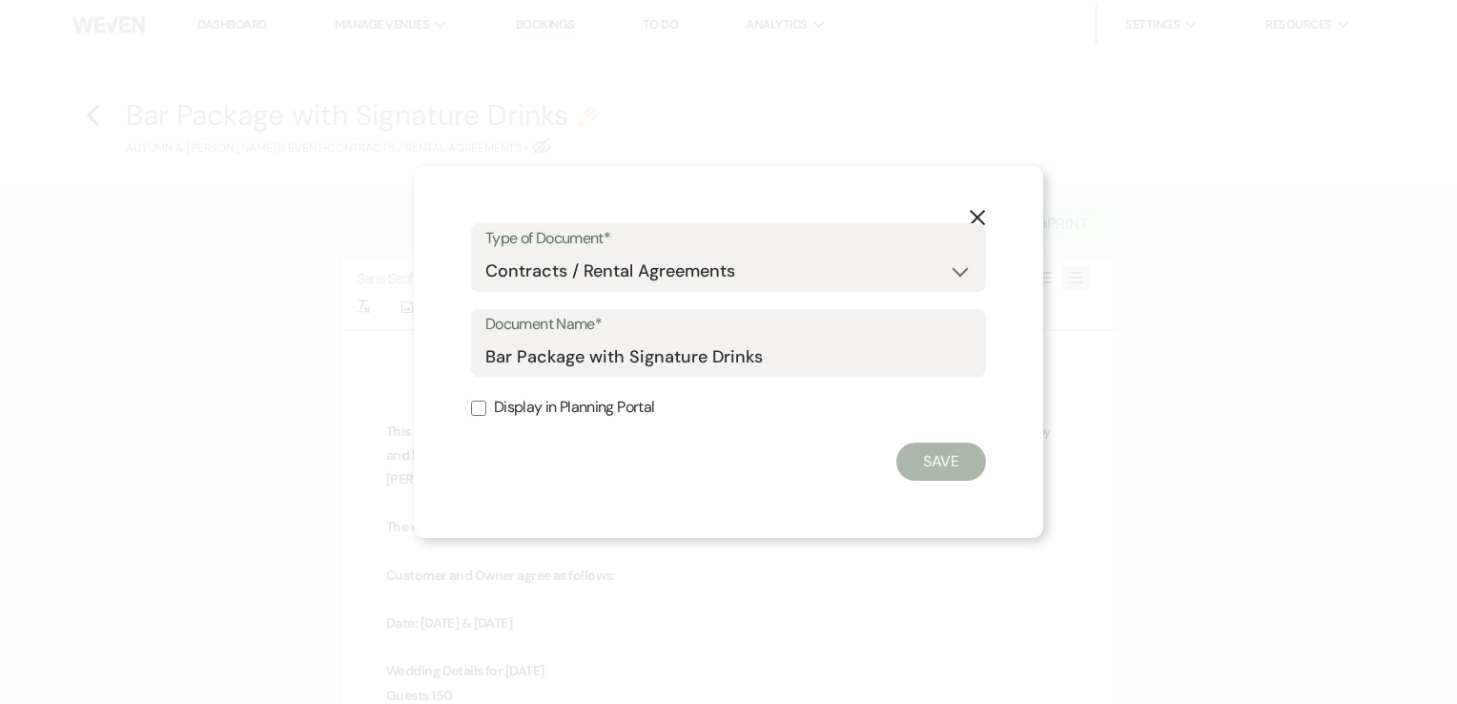
click at [473, 406] on input "Display in Planning Portal" at bounding box center [478, 408] width 15 height 15
checkbox input "true"
click at [946, 471] on button "Save" at bounding box center [941, 461] width 90 height 38
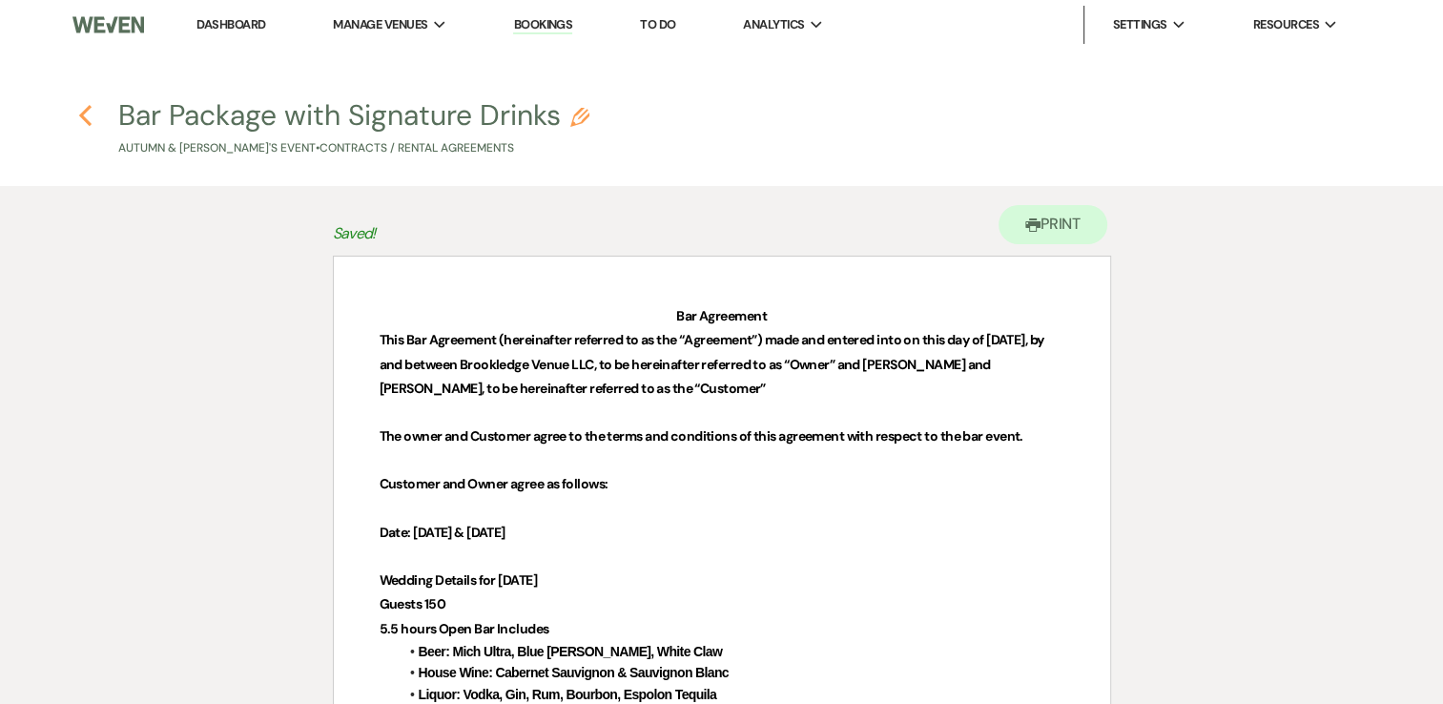
click at [90, 111] on icon "Previous" at bounding box center [85, 115] width 14 height 23
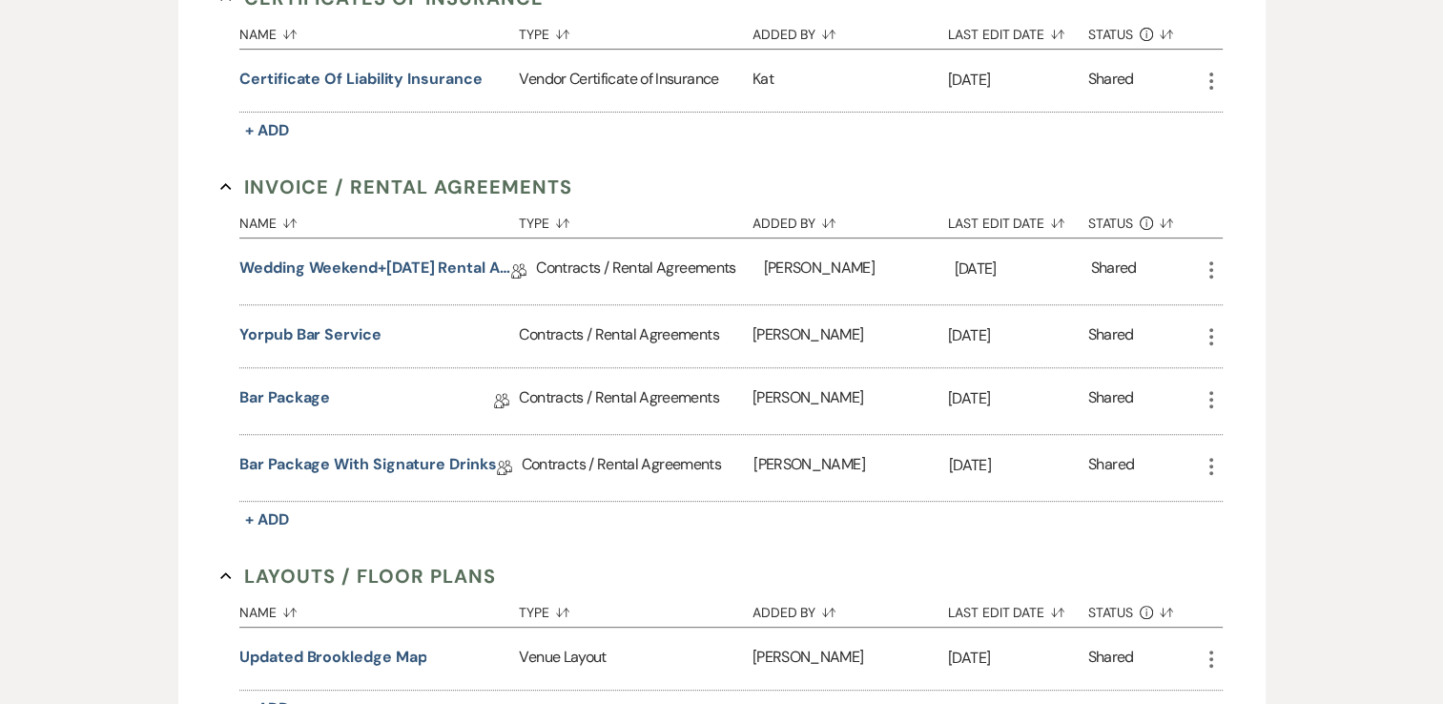
scroll to position [668, 0]
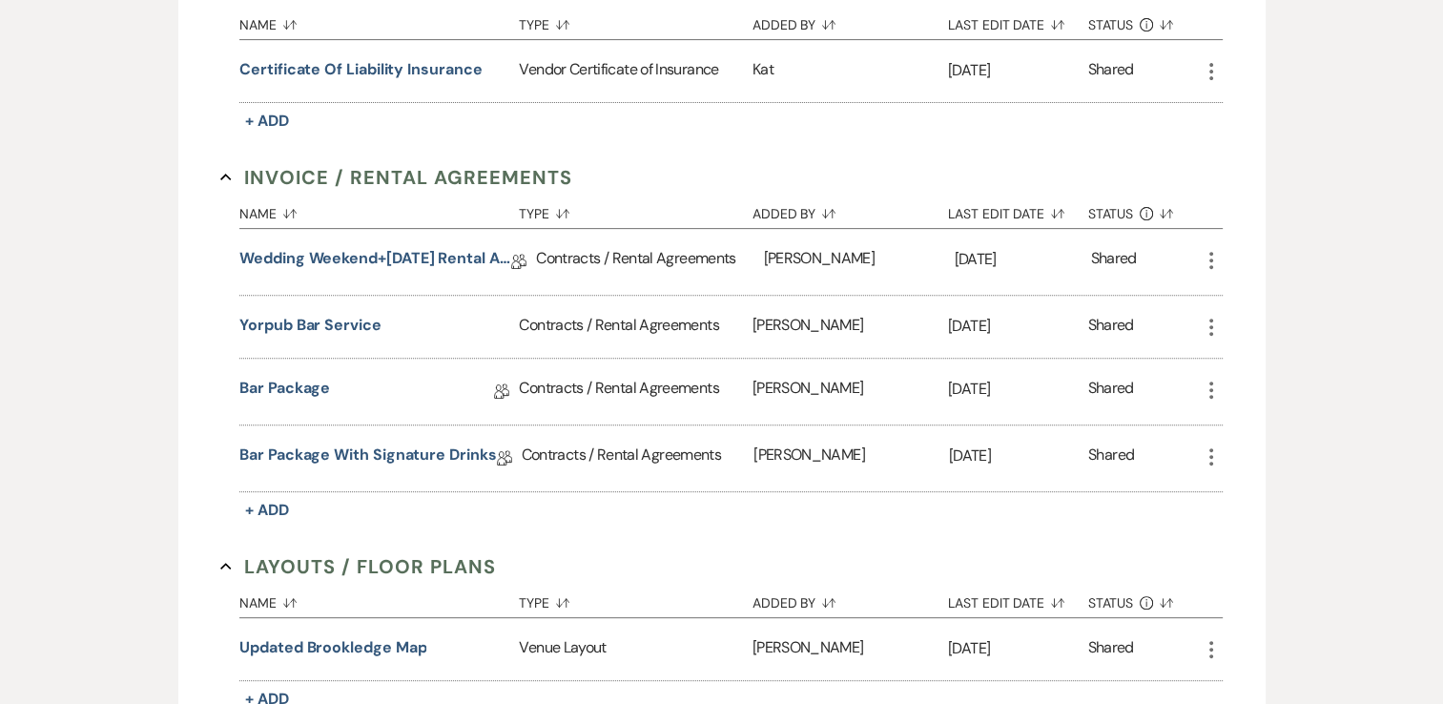
click at [1212, 383] on icon "More" at bounding box center [1211, 390] width 23 height 23
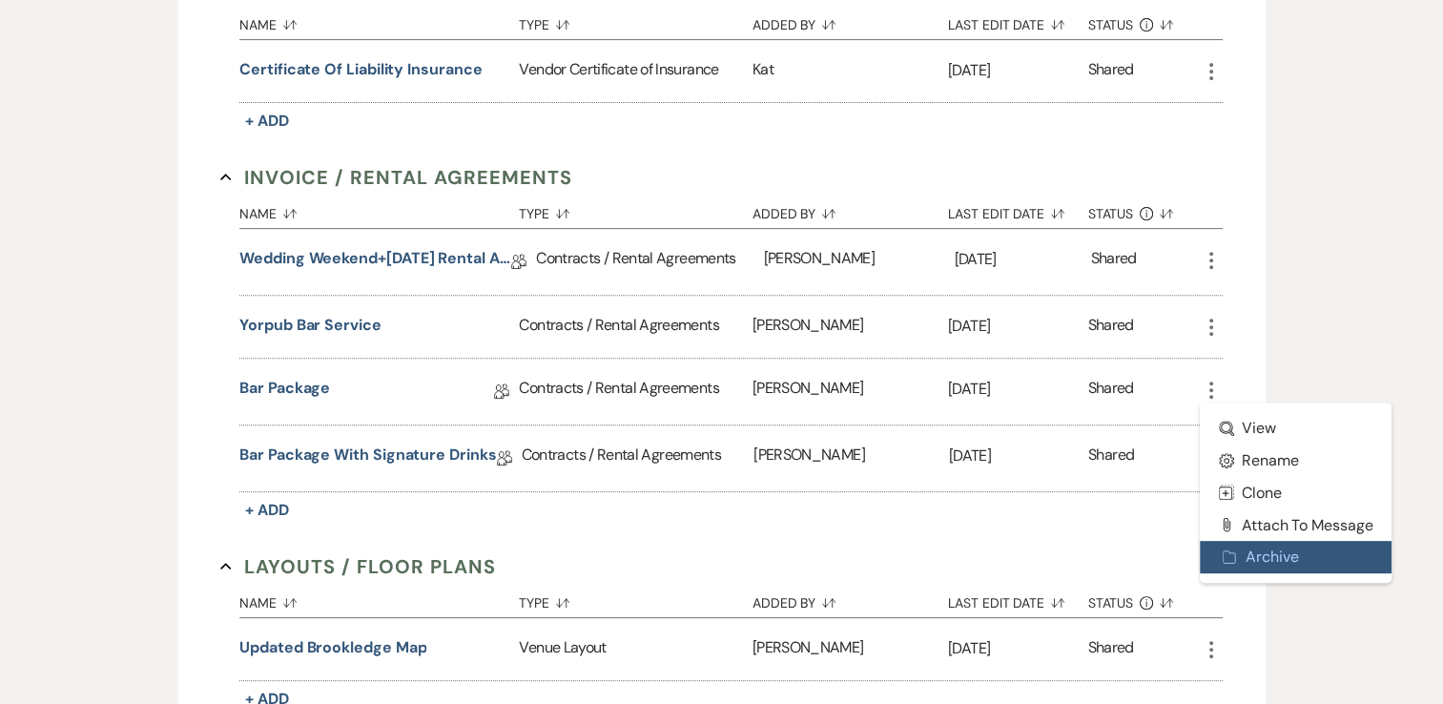
click at [1285, 551] on button "Archive Archive" at bounding box center [1296, 557] width 193 height 32
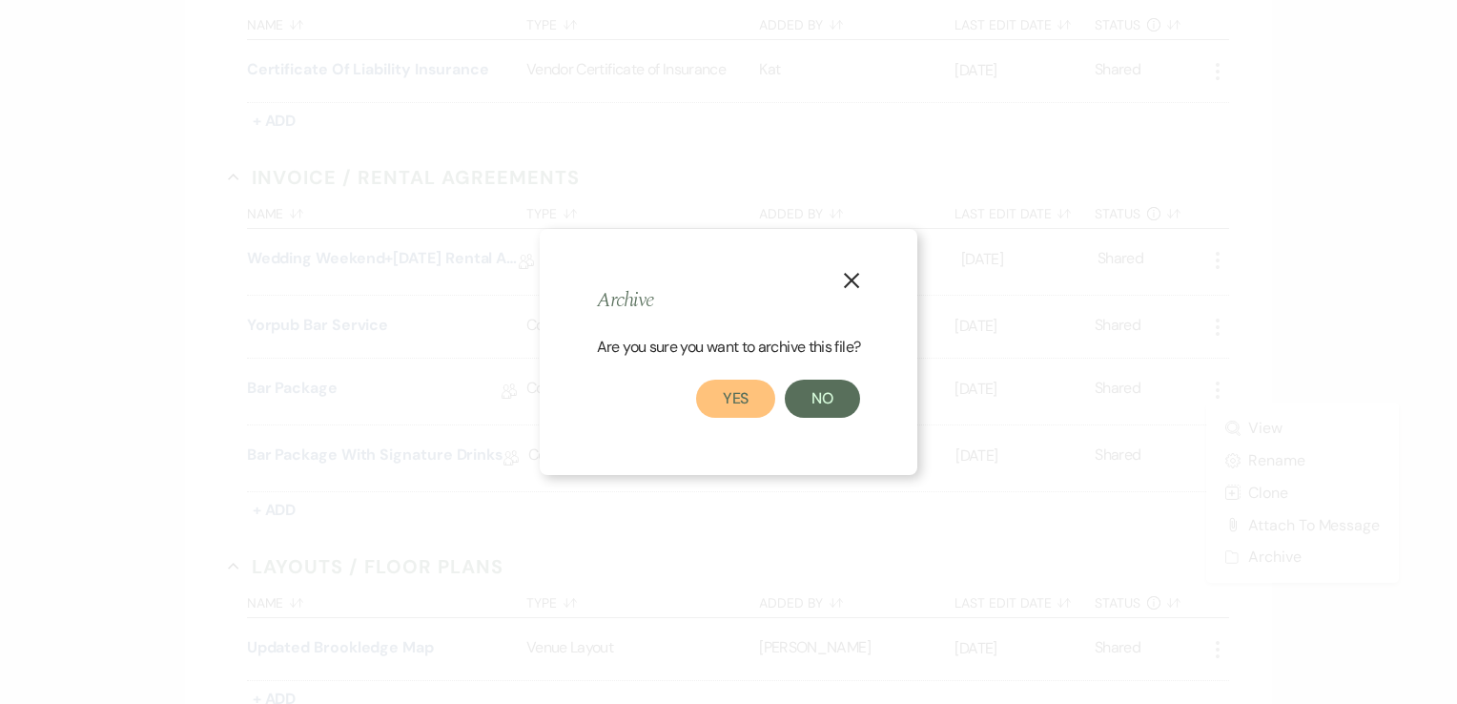
click at [759, 402] on button "Yes" at bounding box center [736, 399] width 80 height 38
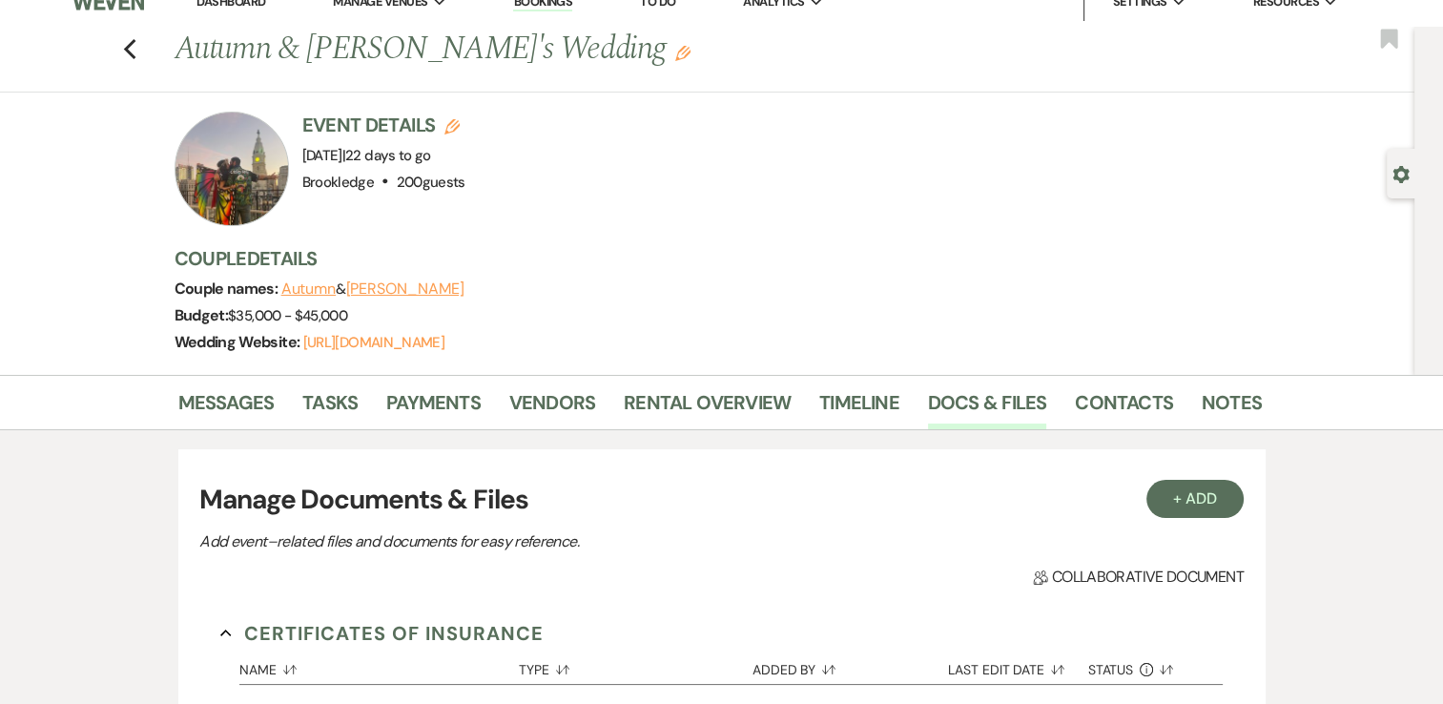
scroll to position [0, 0]
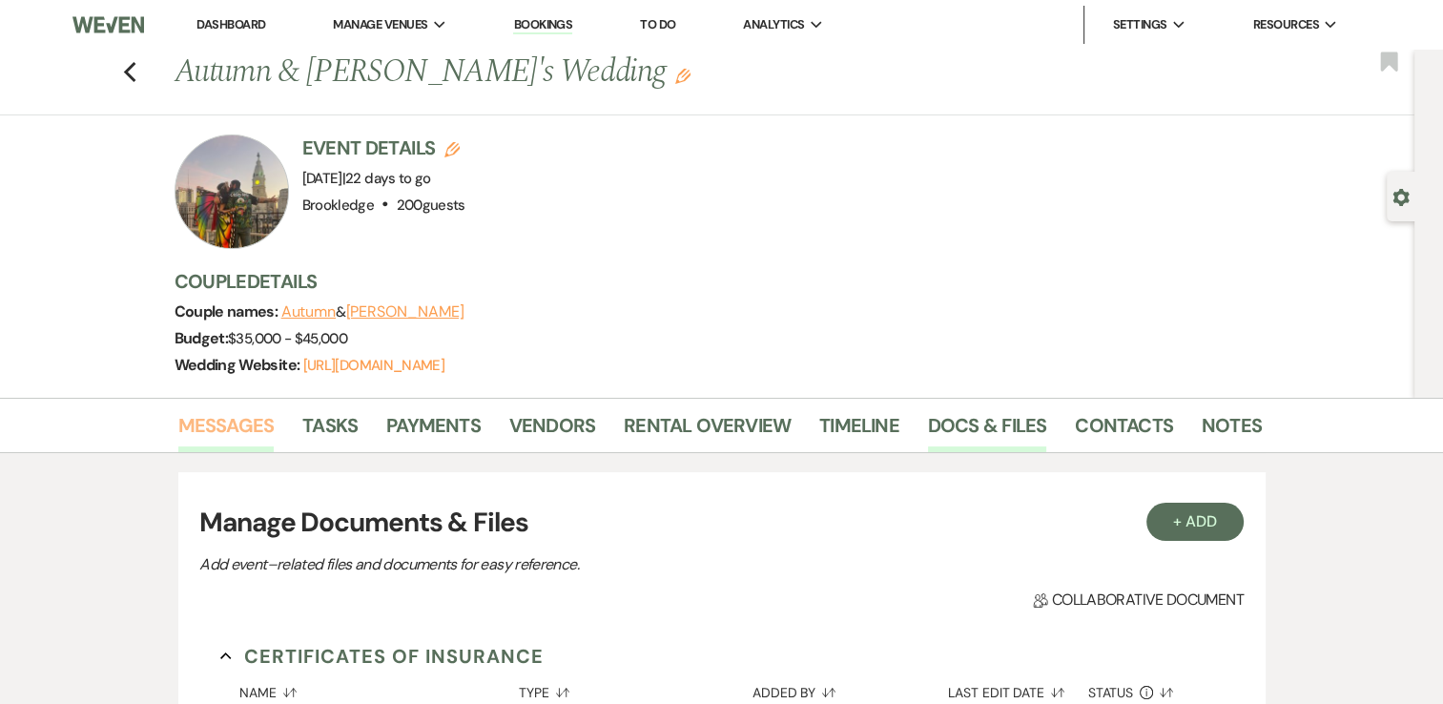
click at [233, 414] on link "Messages" at bounding box center [226, 431] width 96 height 42
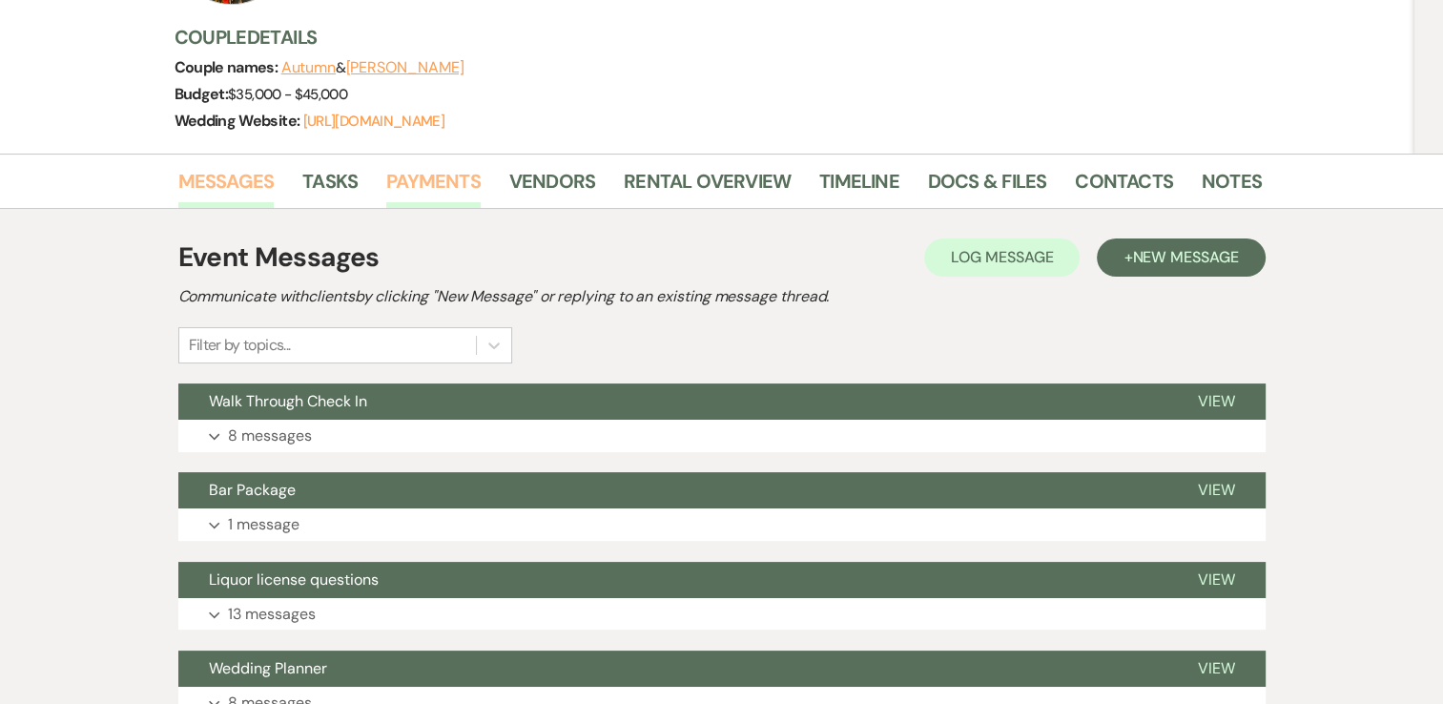
scroll to position [572, 0]
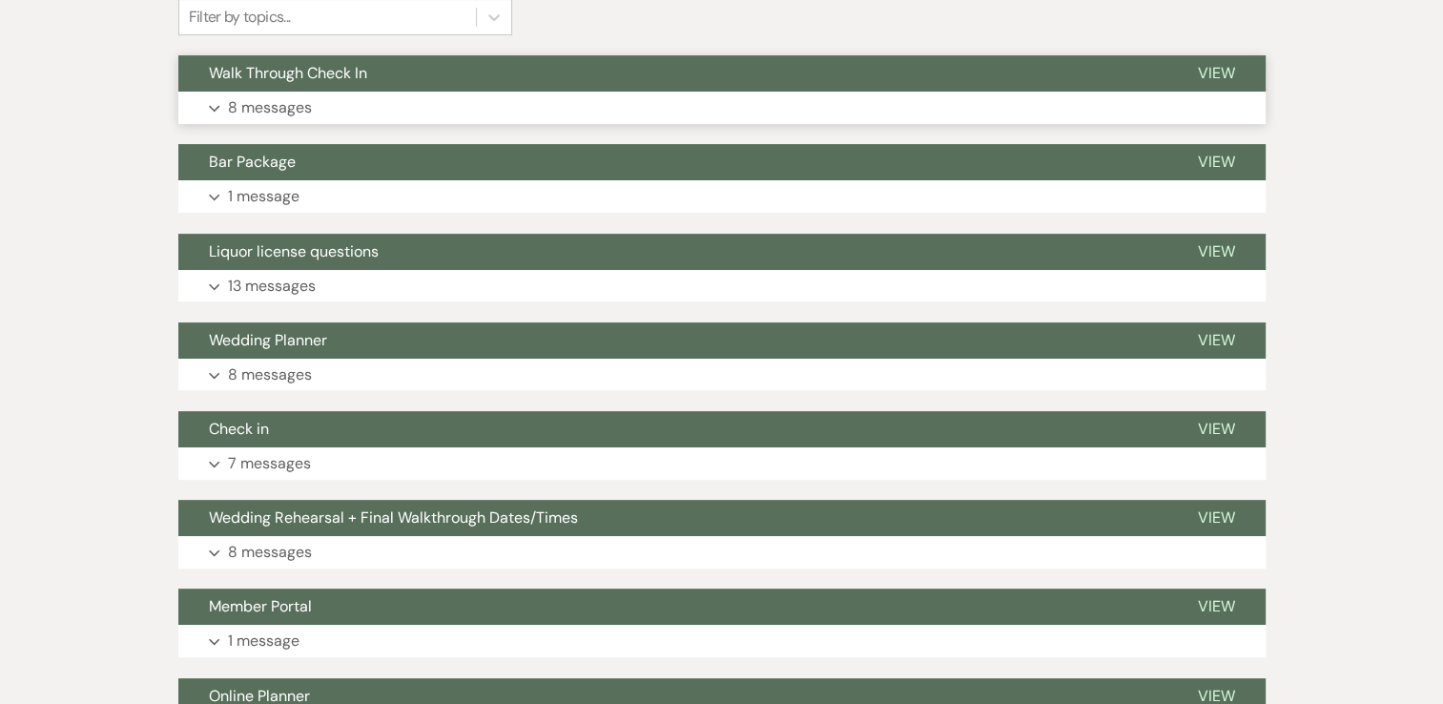
click at [248, 107] on p "8 messages" at bounding box center [270, 107] width 84 height 25
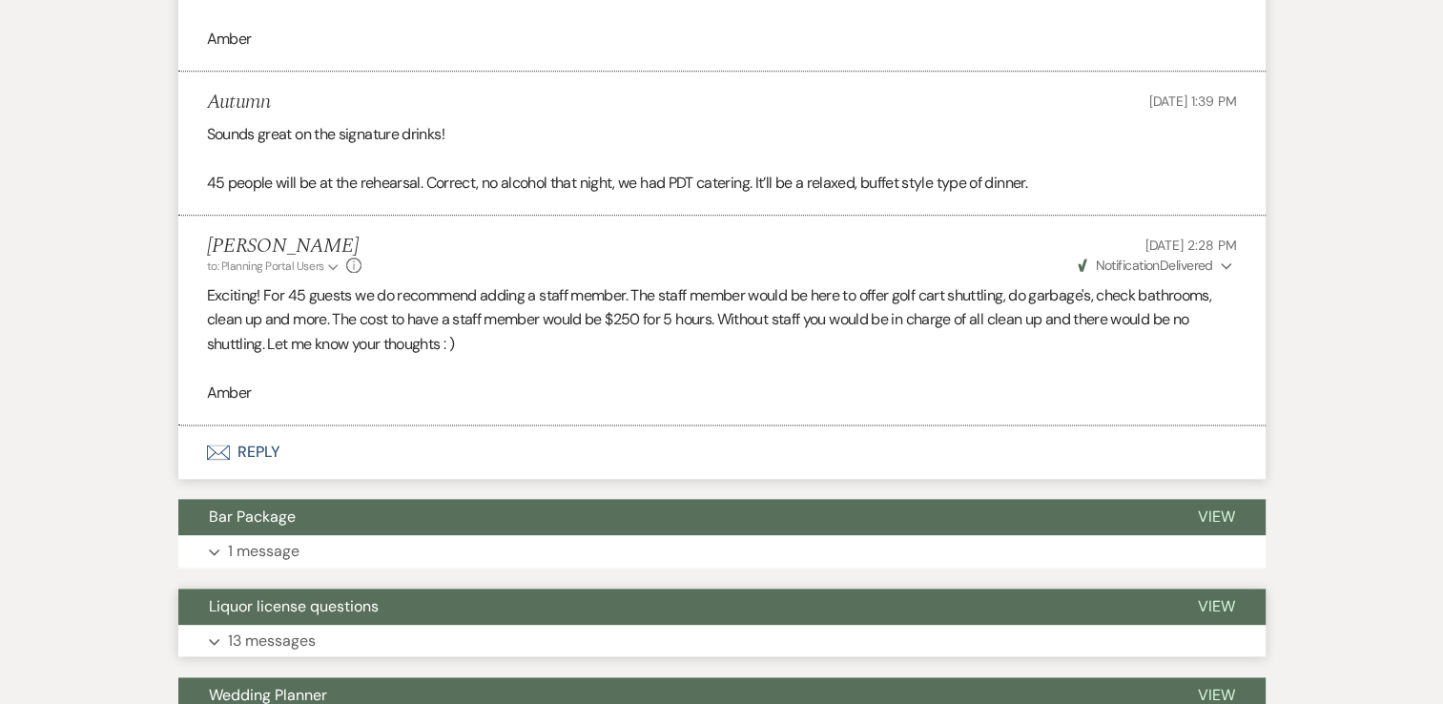
scroll to position [2576, 0]
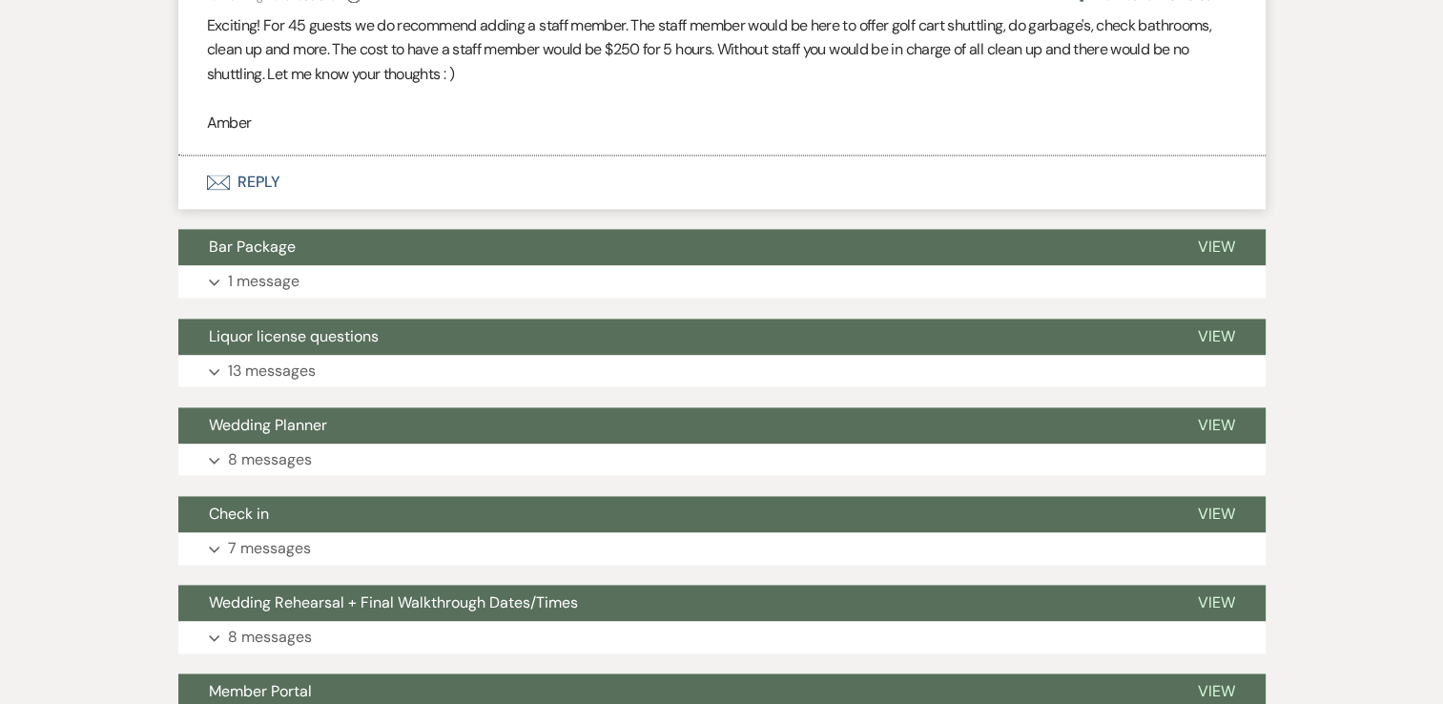
click at [271, 188] on button "Envelope Reply" at bounding box center [721, 181] width 1087 height 53
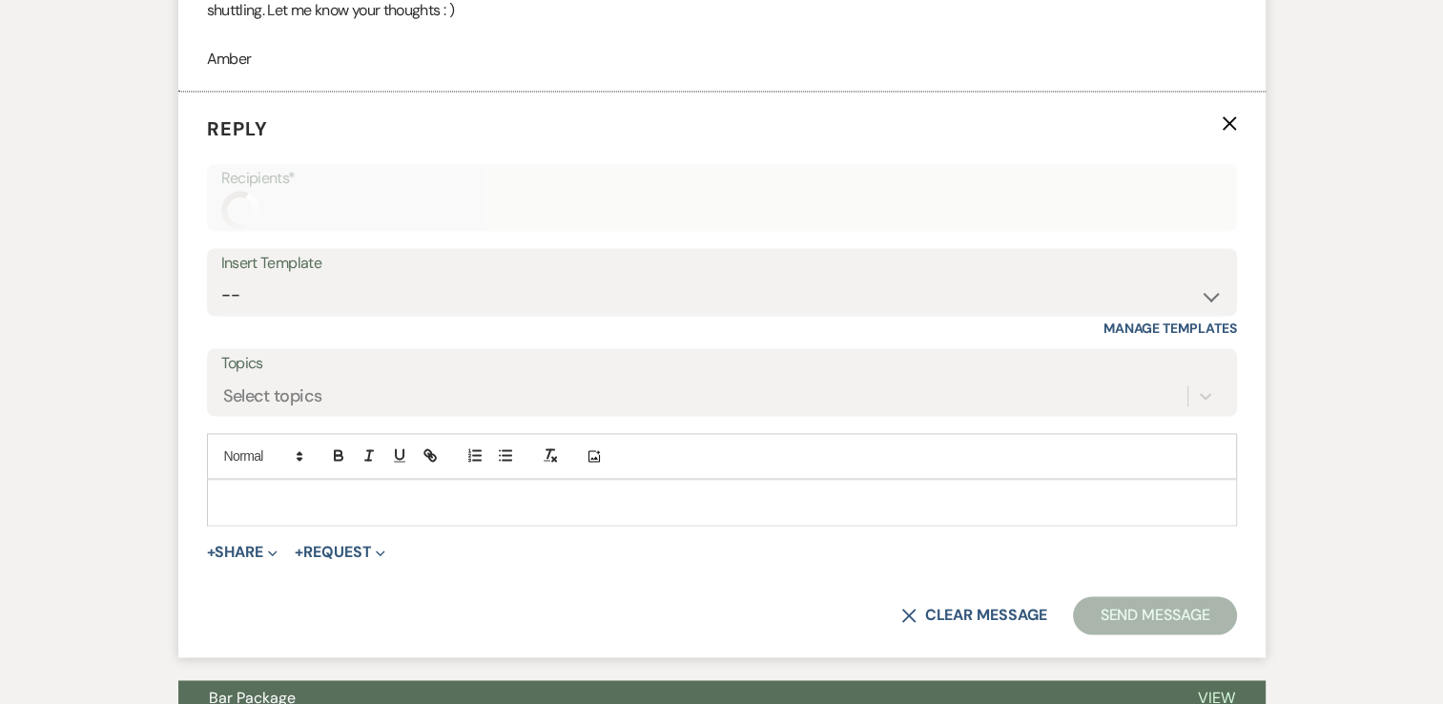
scroll to position [2659, 0]
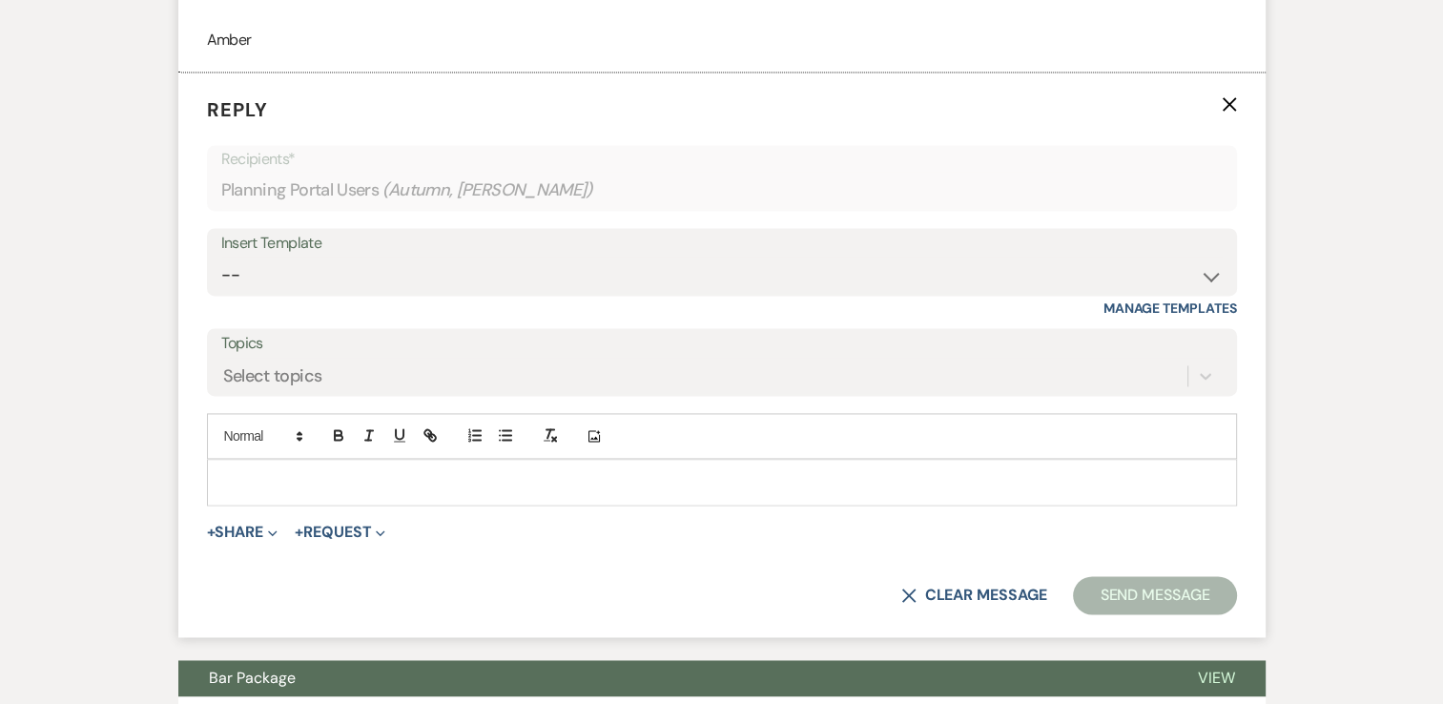
click at [291, 471] on p at bounding box center [721, 481] width 999 height 21
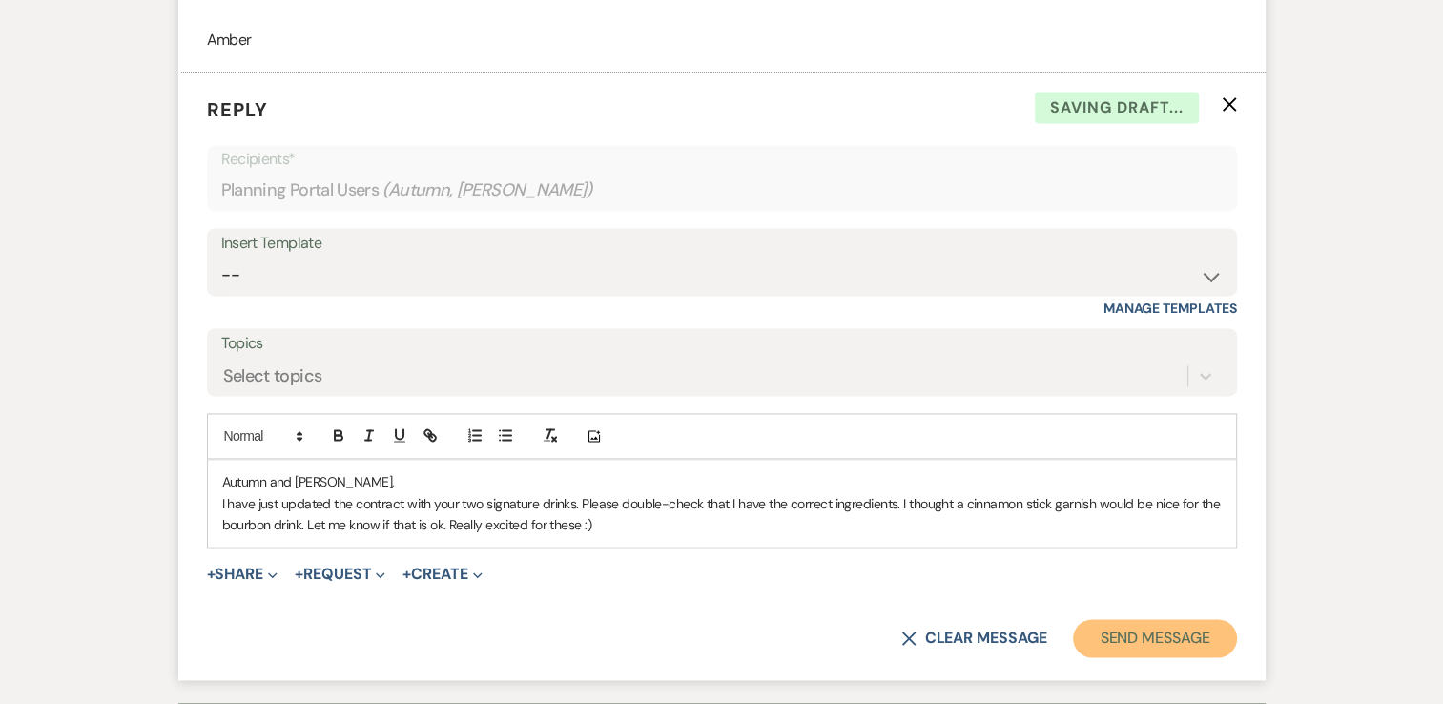
click at [1216, 634] on button "Send Message" at bounding box center [1154, 638] width 163 height 38
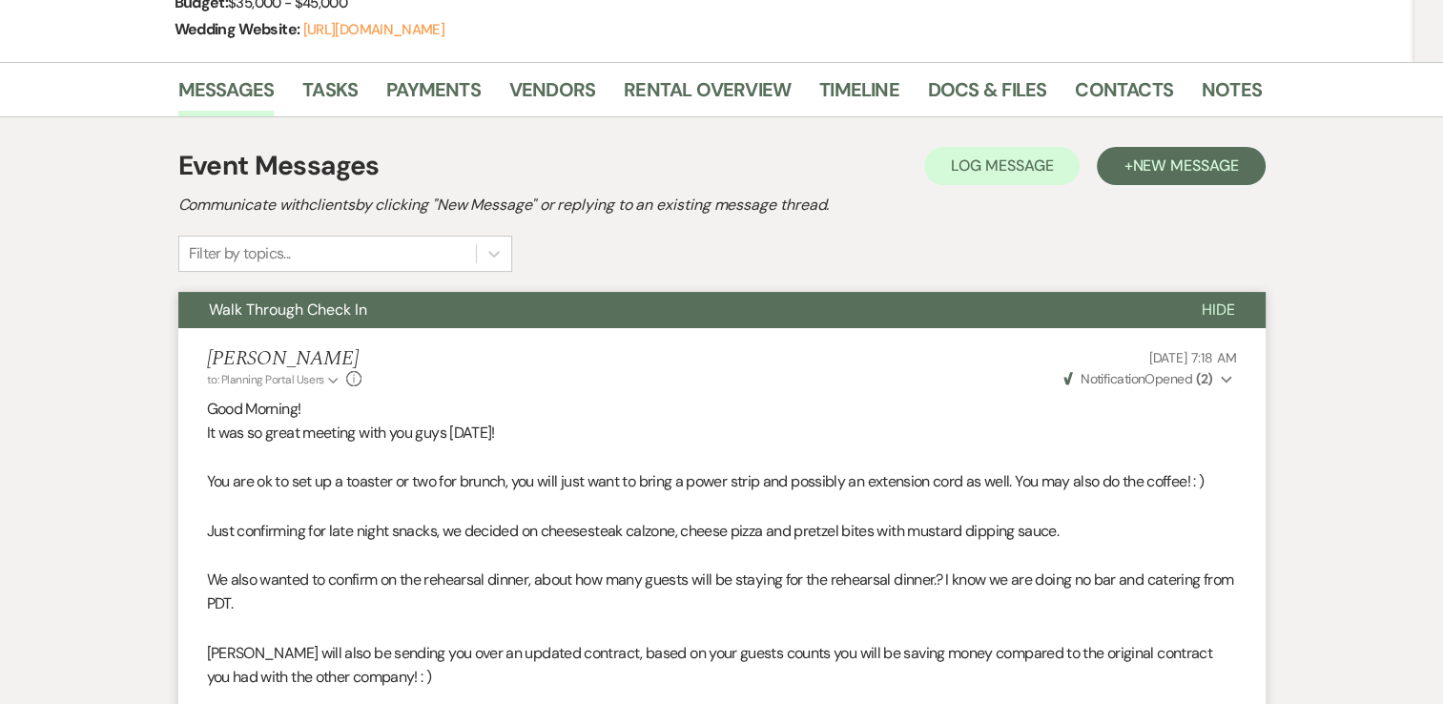
scroll to position [0, 0]
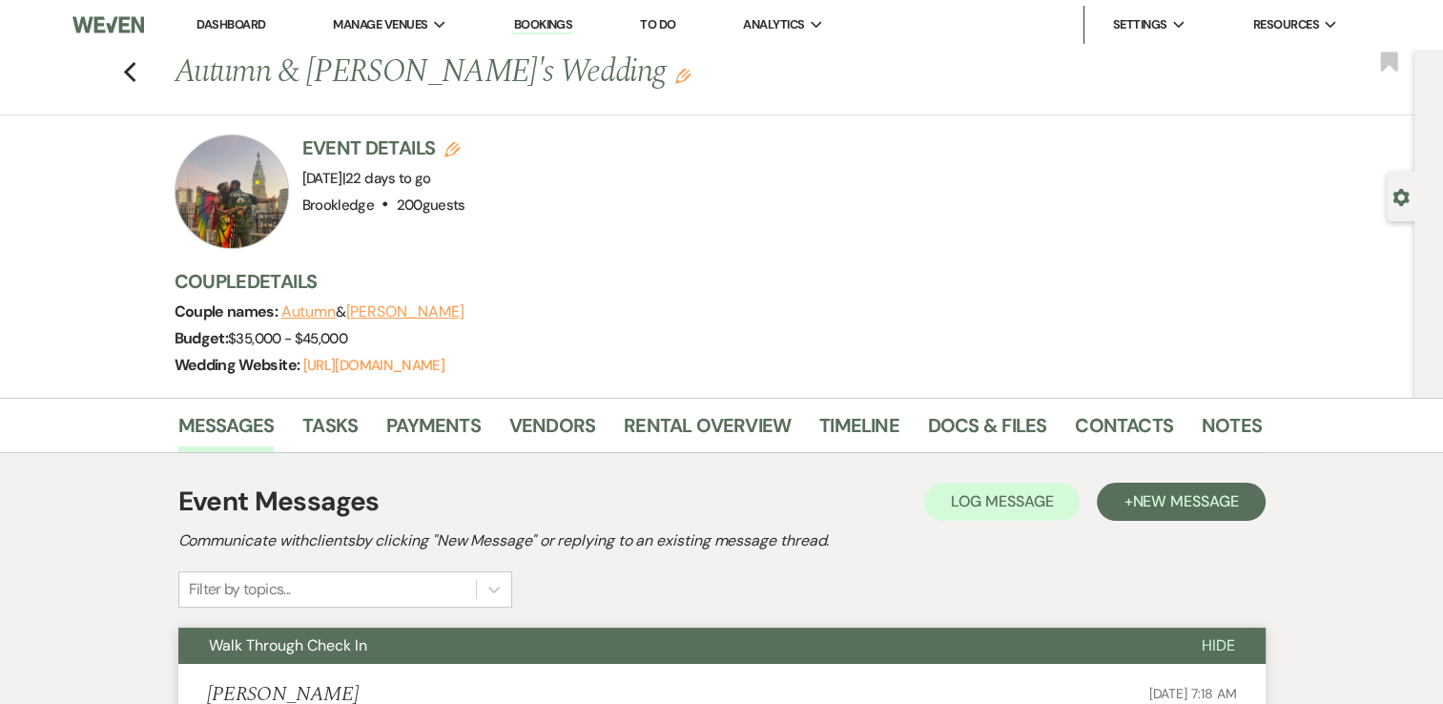
click at [236, 13] on li "Dashboard" at bounding box center [231, 25] width 88 height 38
click at [240, 26] on link "Dashboard" at bounding box center [230, 24] width 69 height 16
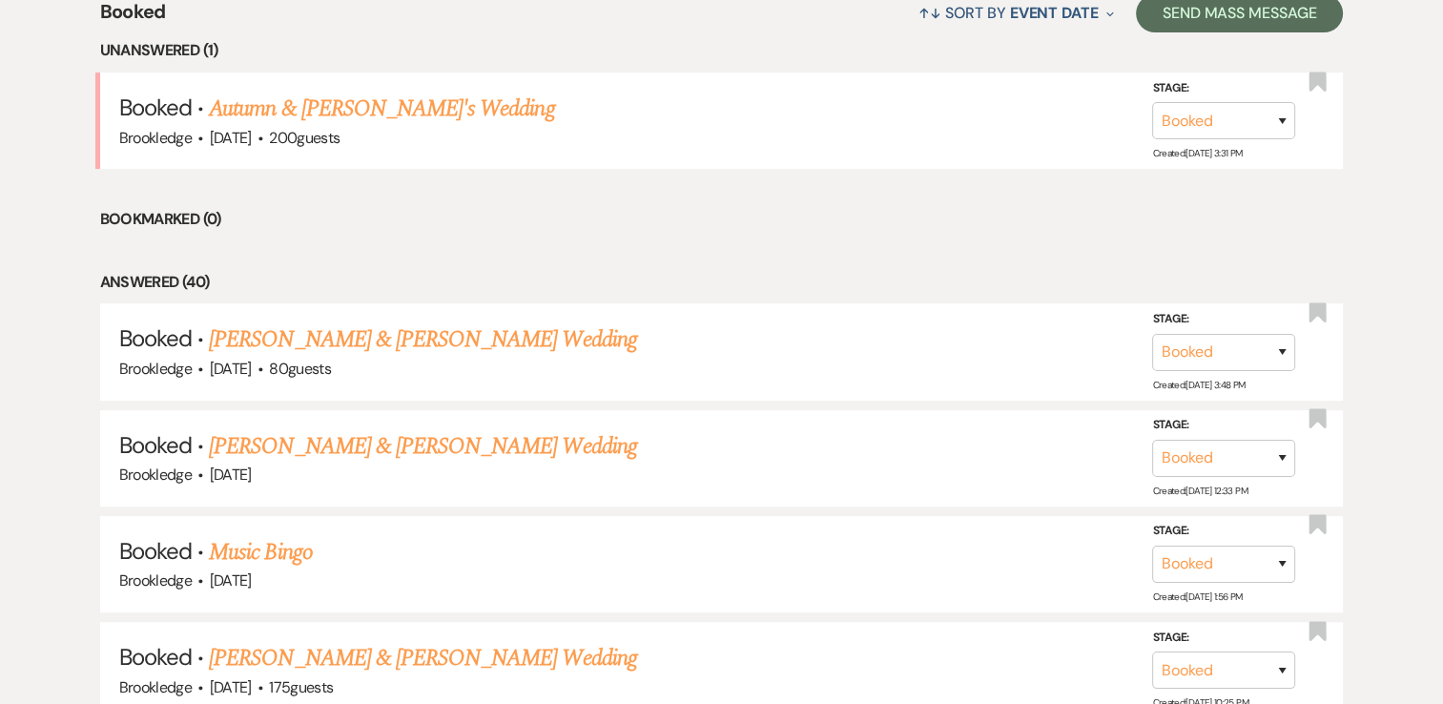
scroll to position [763, 0]
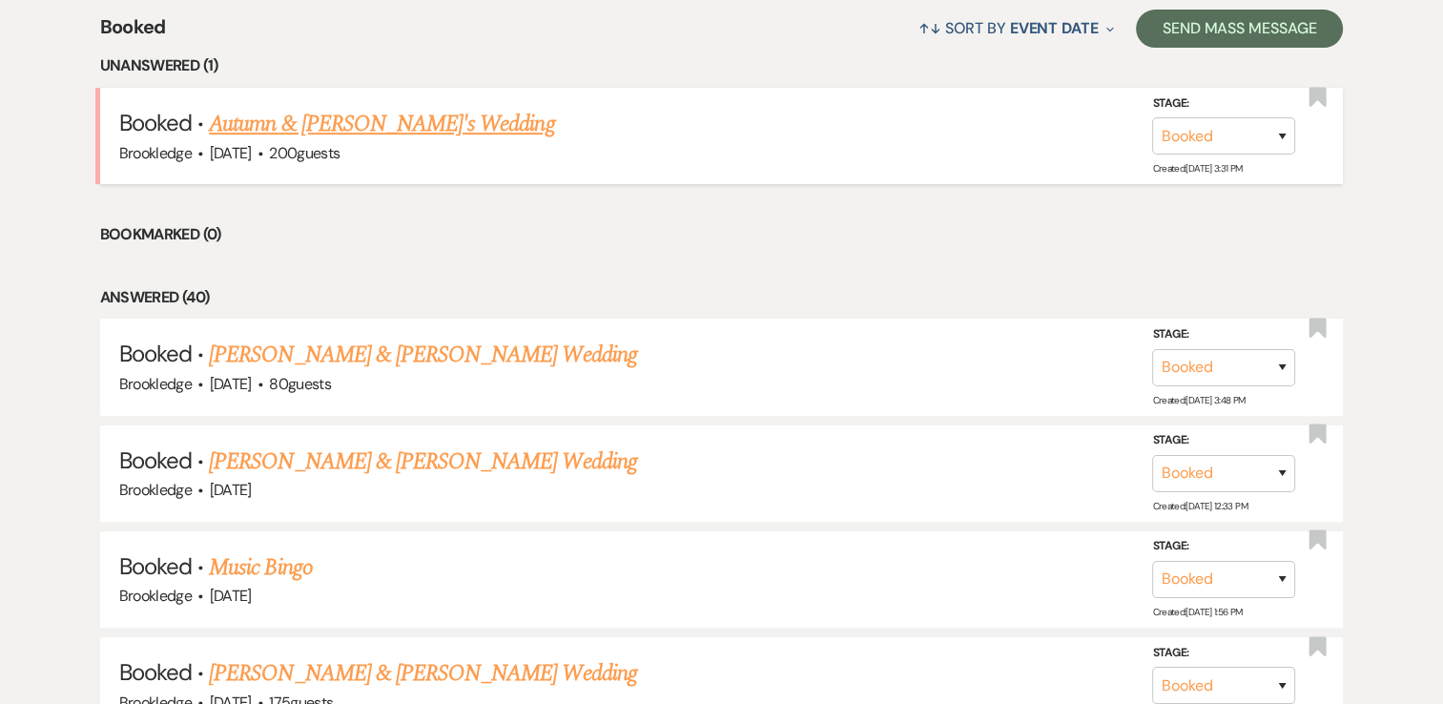
click at [343, 124] on link "Autumn & [PERSON_NAME]'s Wedding" at bounding box center [381, 124] width 345 height 34
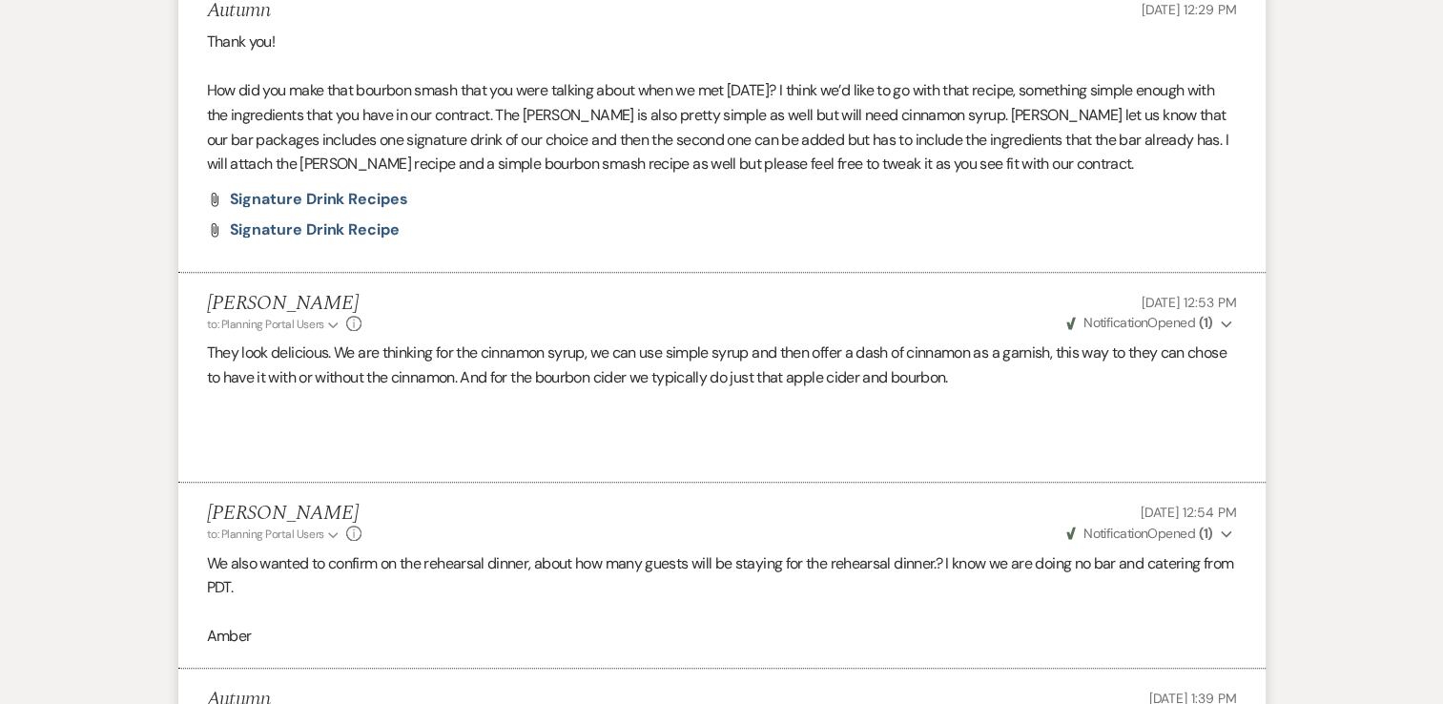
scroll to position [1708, 0]
click at [316, 229] on span "Signature Drink Recipe" at bounding box center [315, 230] width 170 height 20
click at [333, 201] on span "Signature Drink Recipes" at bounding box center [319, 200] width 178 height 20
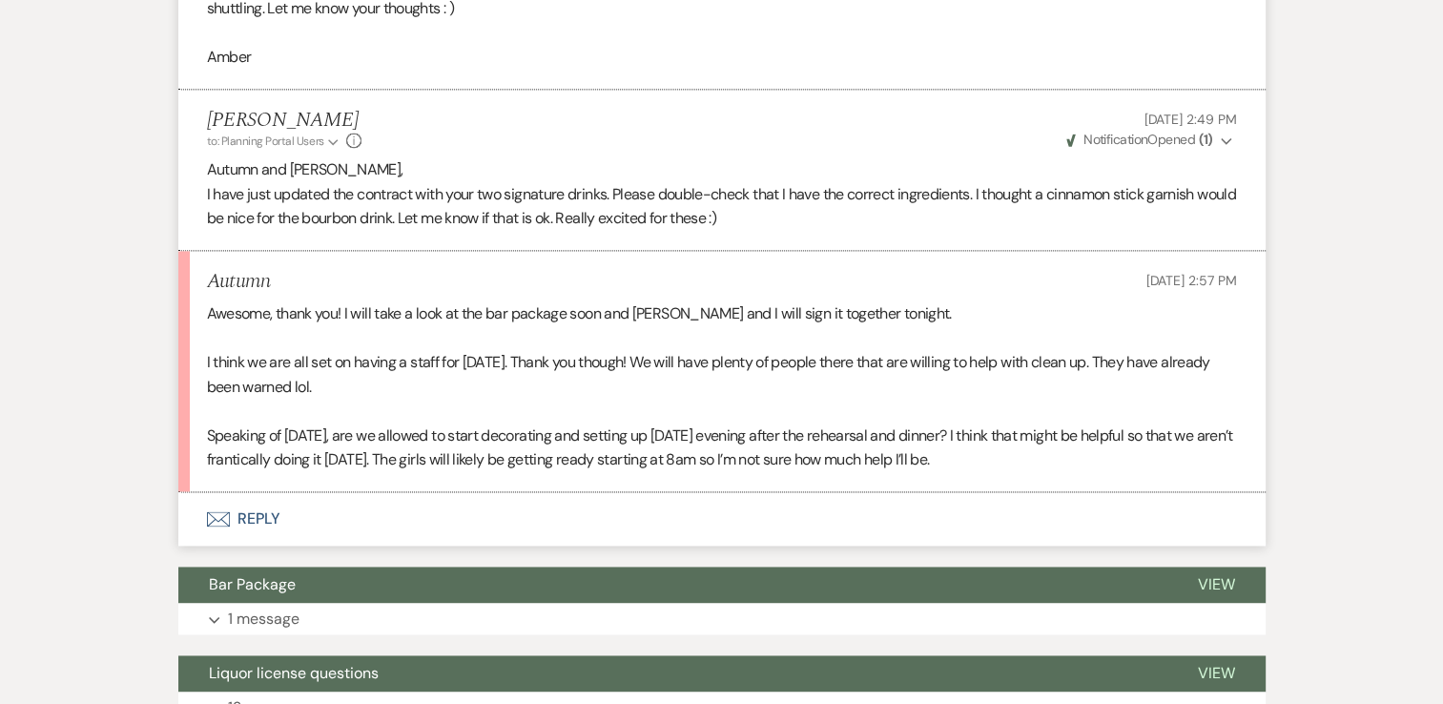
scroll to position [2644, 0]
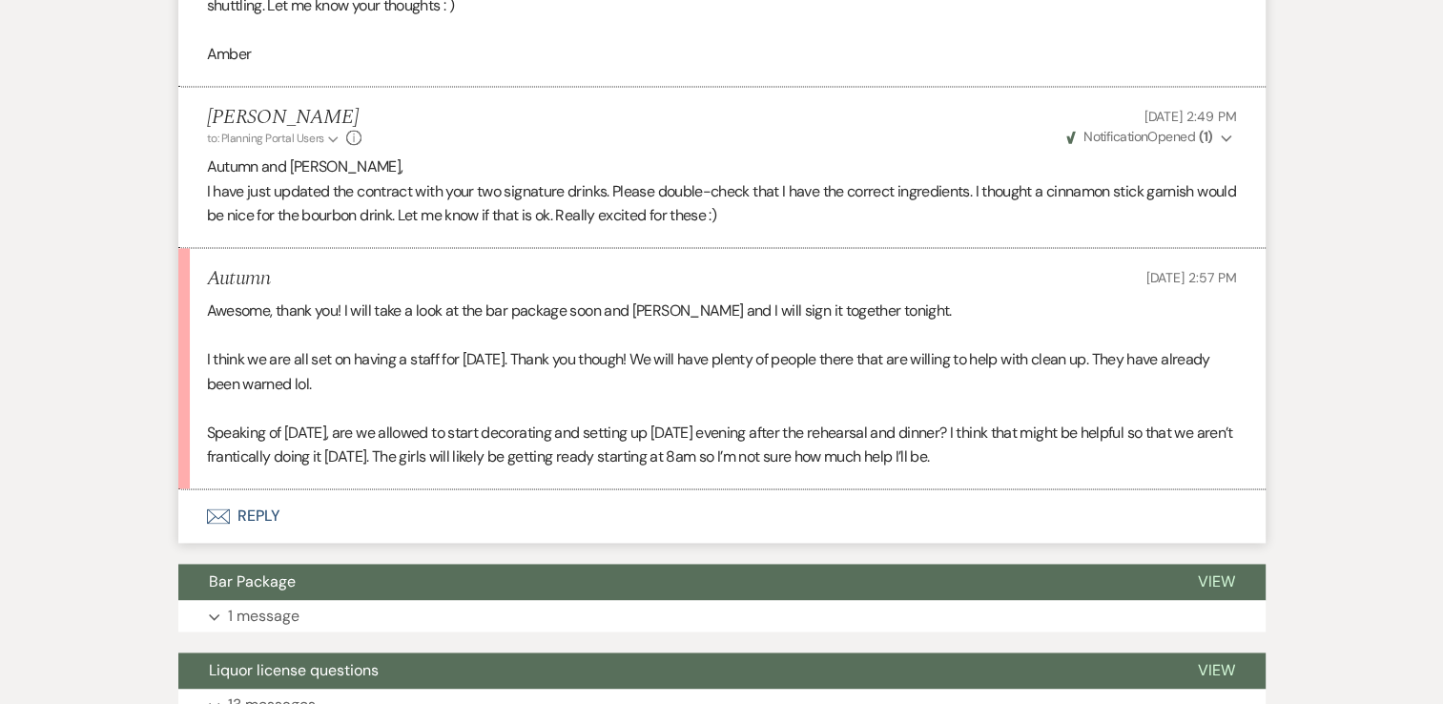
click at [256, 512] on button "Envelope Reply" at bounding box center [721, 515] width 1087 height 53
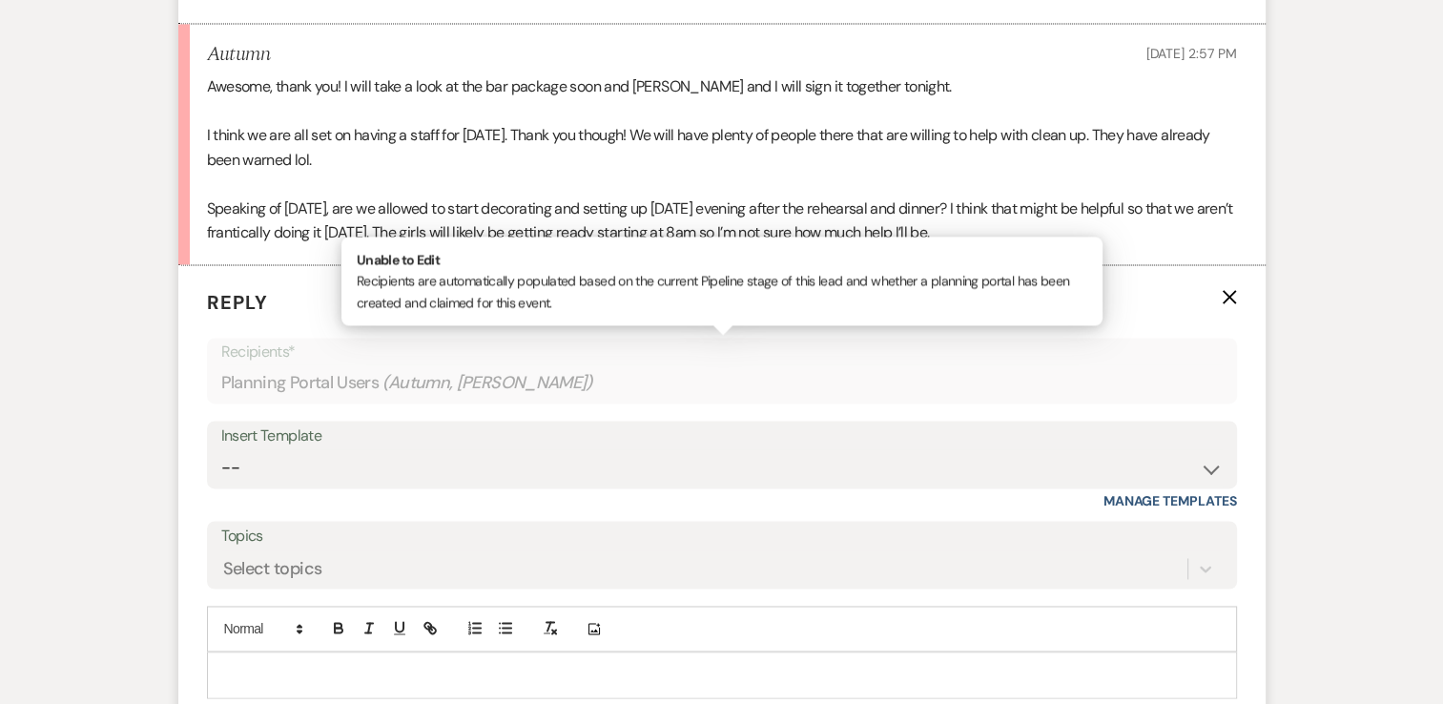
scroll to position [2835, 0]
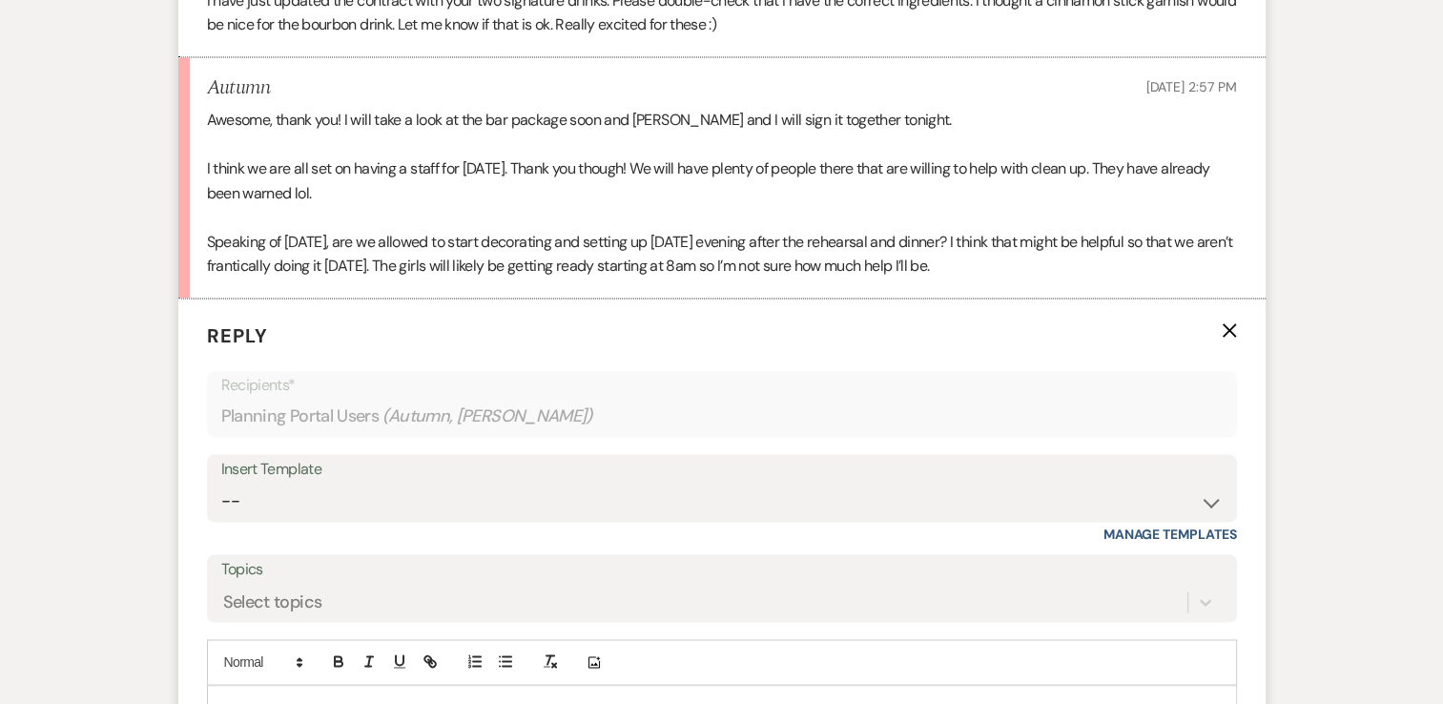
drag, startPoint x: 1015, startPoint y: 270, endPoint x: 197, endPoint y: 122, distance: 830.5
click at [197, 122] on li "Autumn [DATE] 2:57 PM Awesome, thank you! I will take a look at the bar package…" at bounding box center [721, 177] width 1087 height 241
copy div "Awesome, thank you! I will take a look at the bar package soon and [PERSON_NAME…"
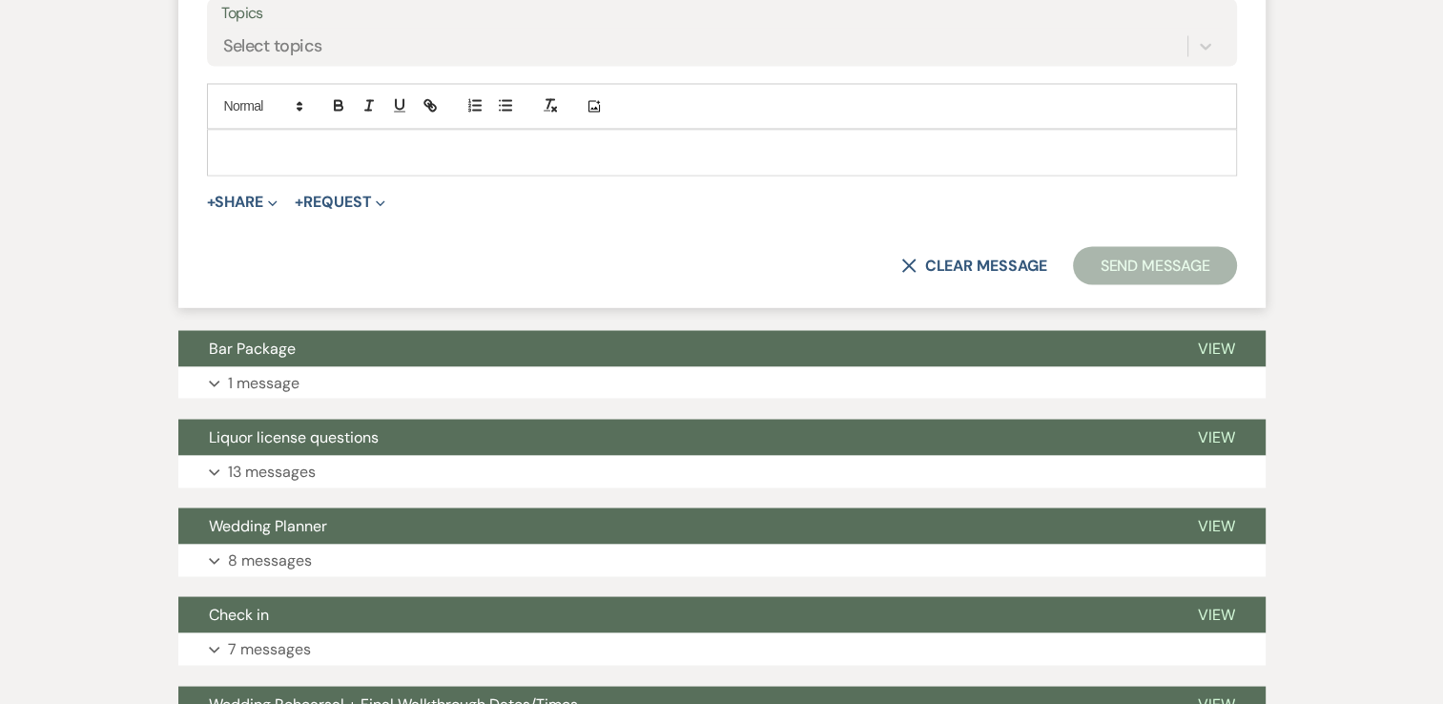
scroll to position [3407, 0]
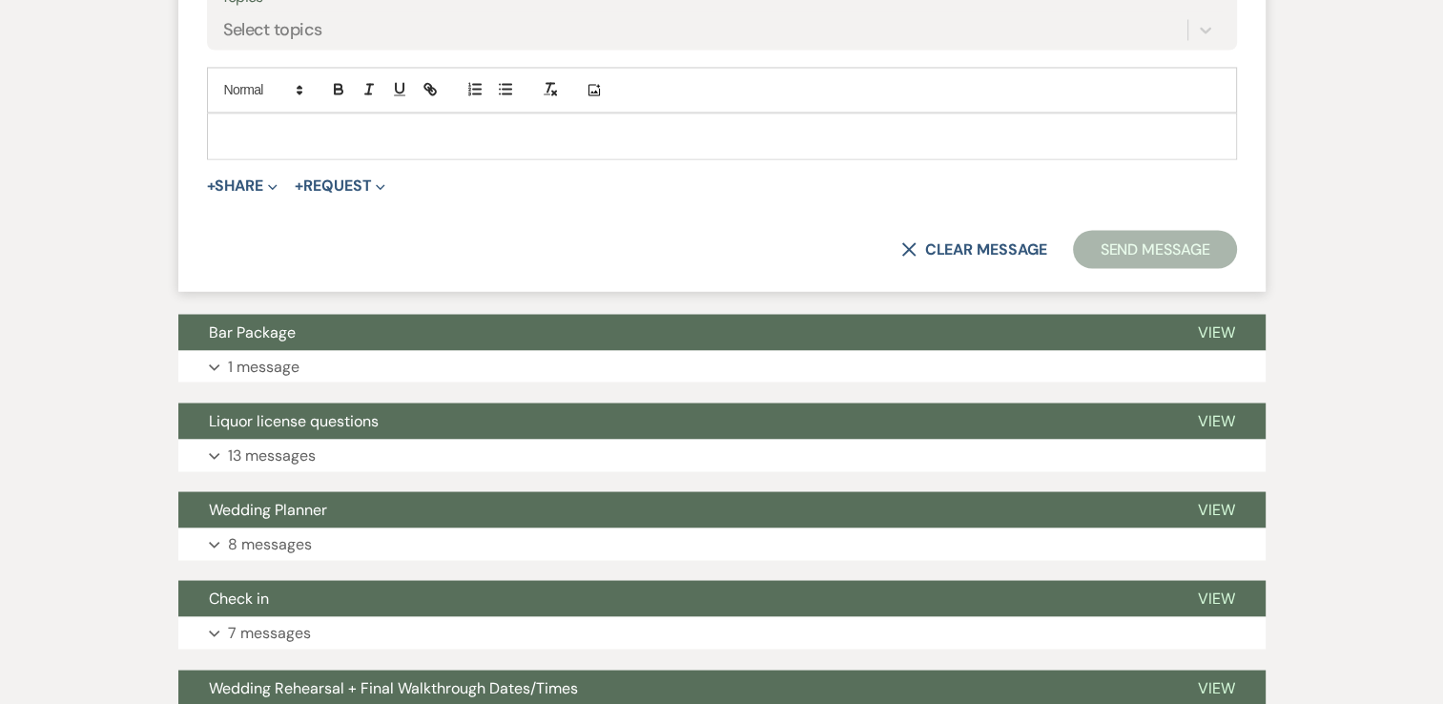
click at [346, 130] on p at bounding box center [721, 135] width 999 height 21
paste div
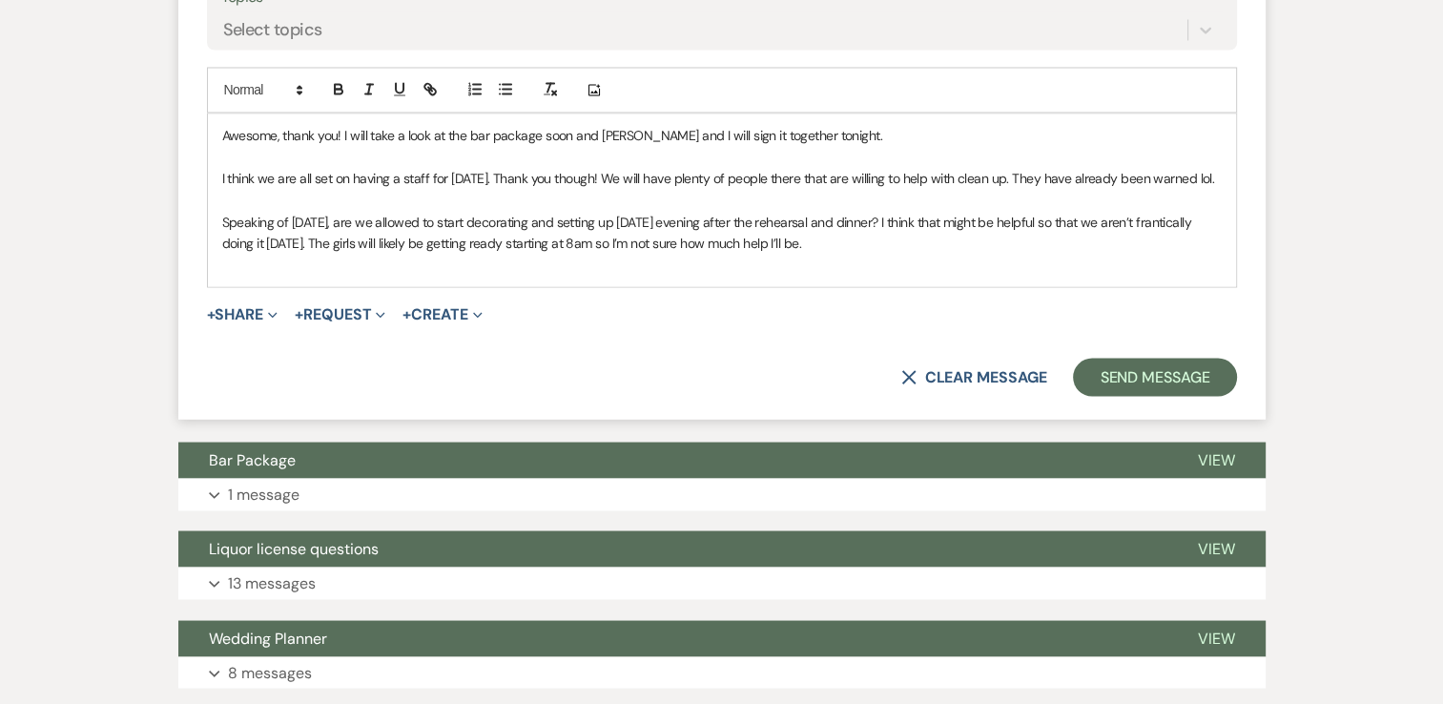
click at [223, 131] on span "Awesome, thank you! I will take a look at the bar package soon and [PERSON_NAME…" at bounding box center [552, 135] width 660 height 17
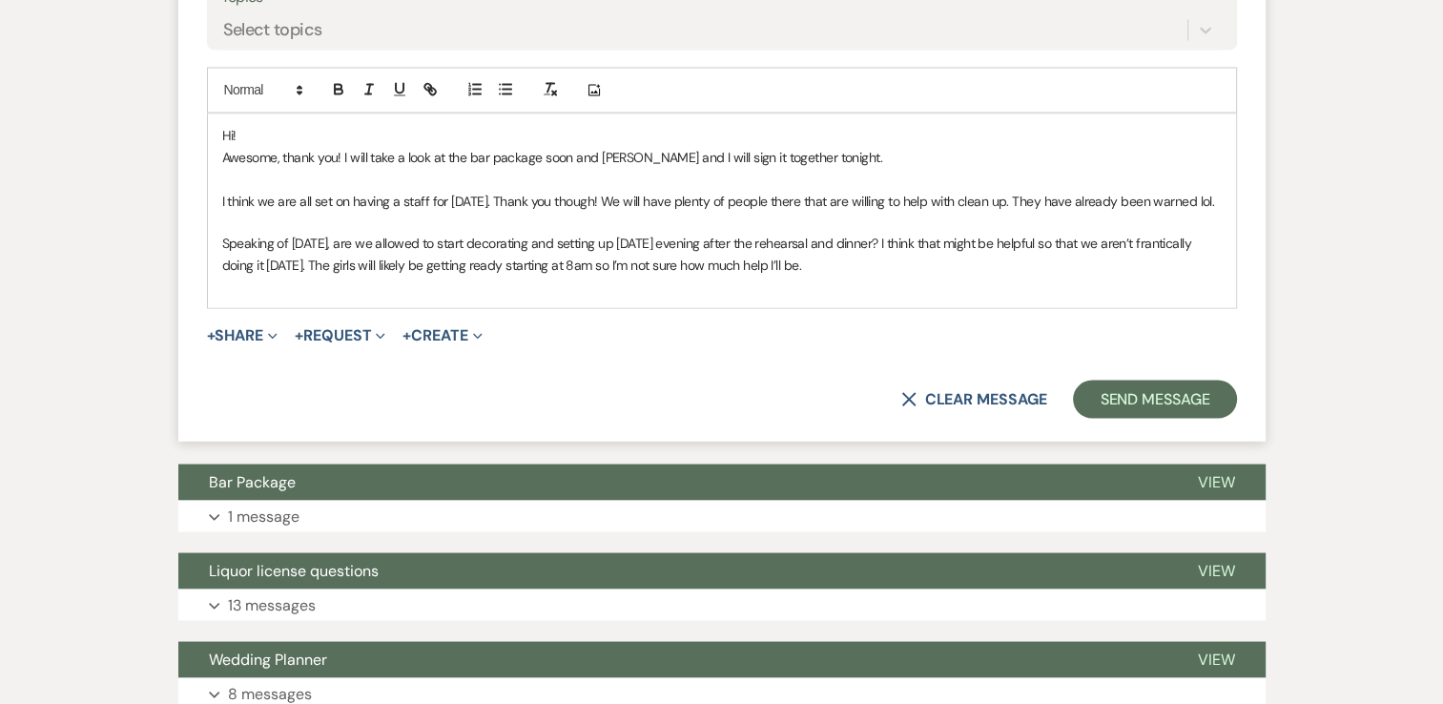
click at [835, 150] on p "Awesome, thank you! I will take a look at the bar package soon and [PERSON_NAME…" at bounding box center [721, 157] width 999 height 21
click at [1202, 192] on p "I think we are all set on having a staff for [DATE]. Thank you though! We will …" at bounding box center [721, 200] width 999 height 21
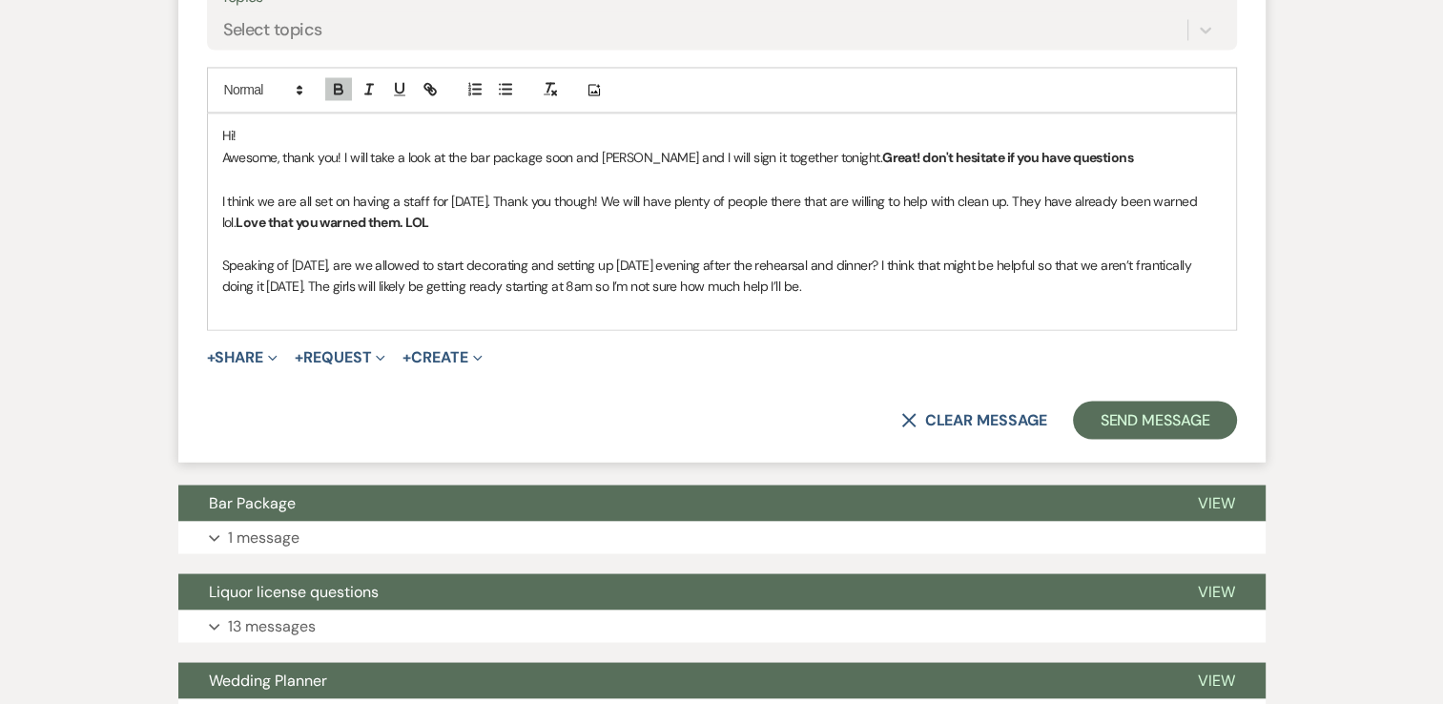
click at [864, 284] on p "Speaking of [DATE], are we allowed to start decorating and setting up [DATE] ev…" at bounding box center [721, 275] width 999 height 43
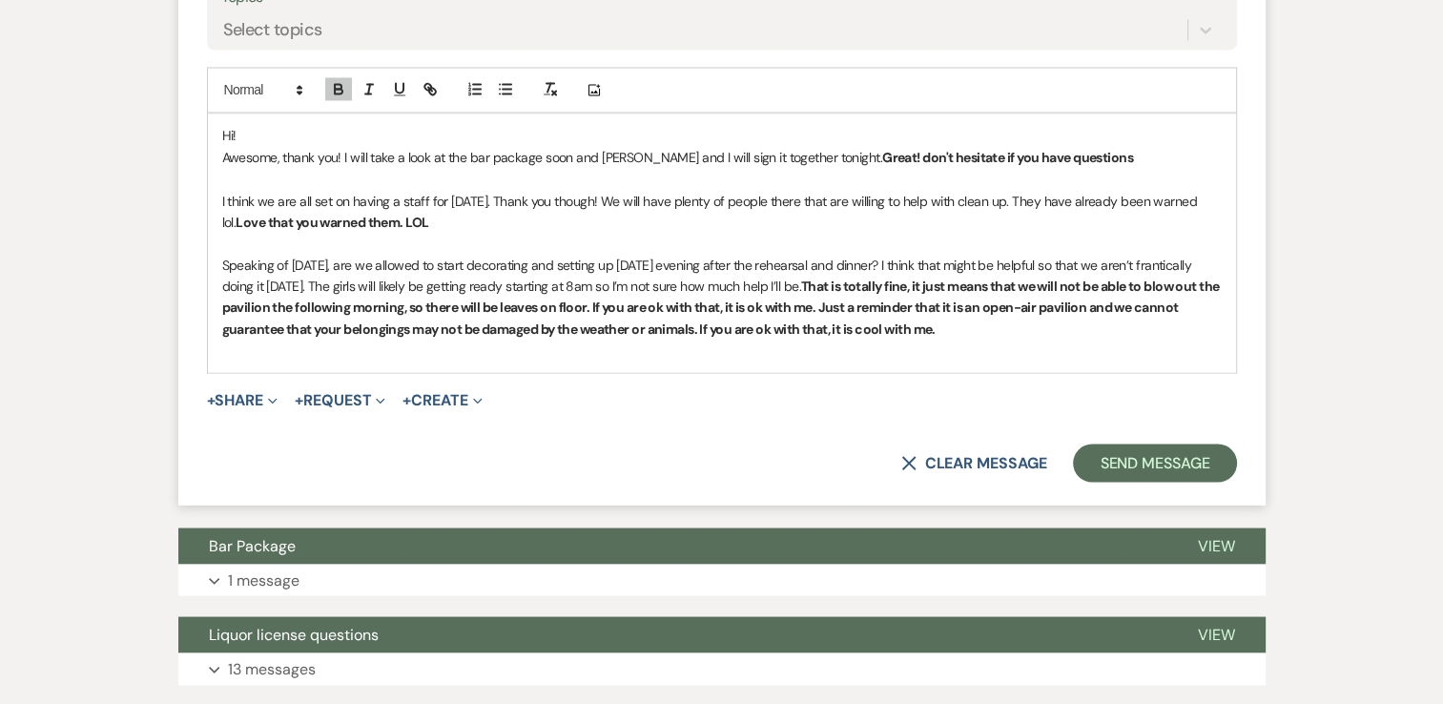
click at [999, 340] on p at bounding box center [721, 349] width 999 height 21
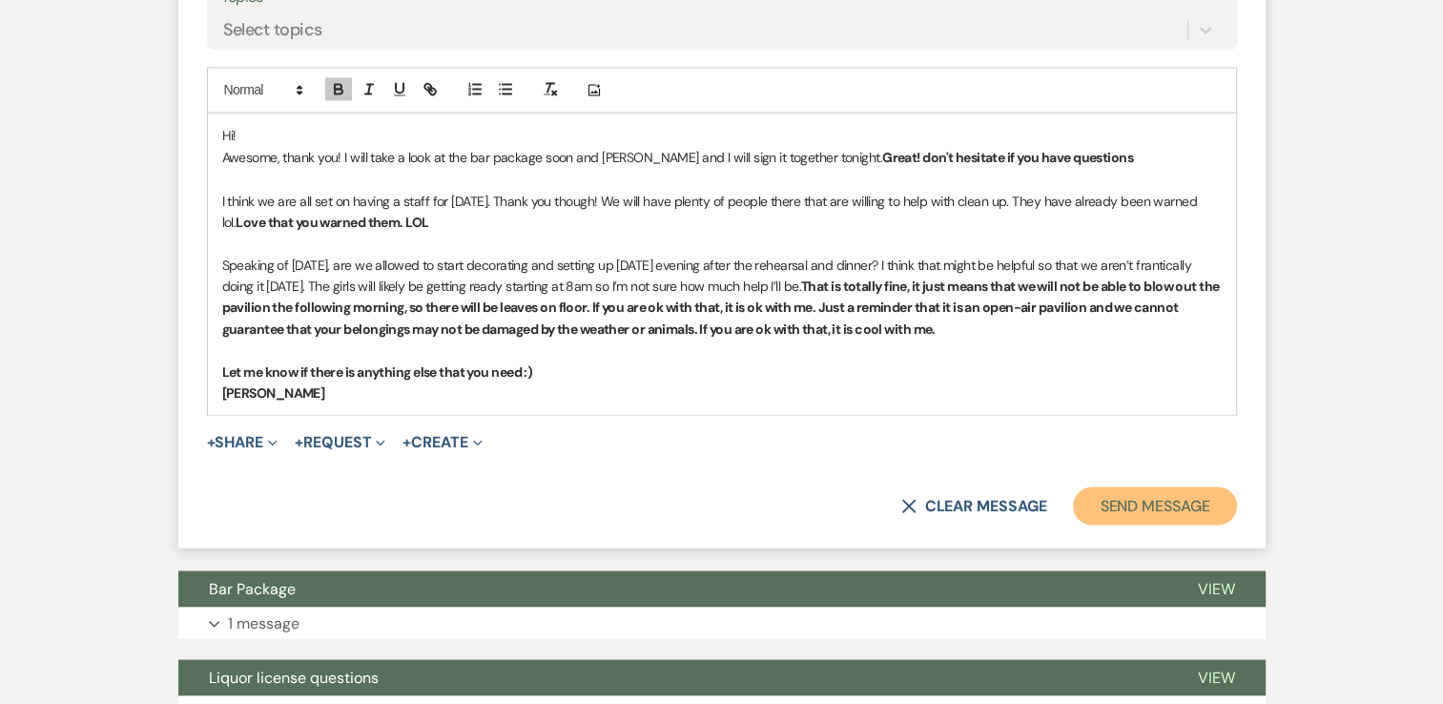
click at [1152, 497] on button "Send Message" at bounding box center [1154, 505] width 163 height 38
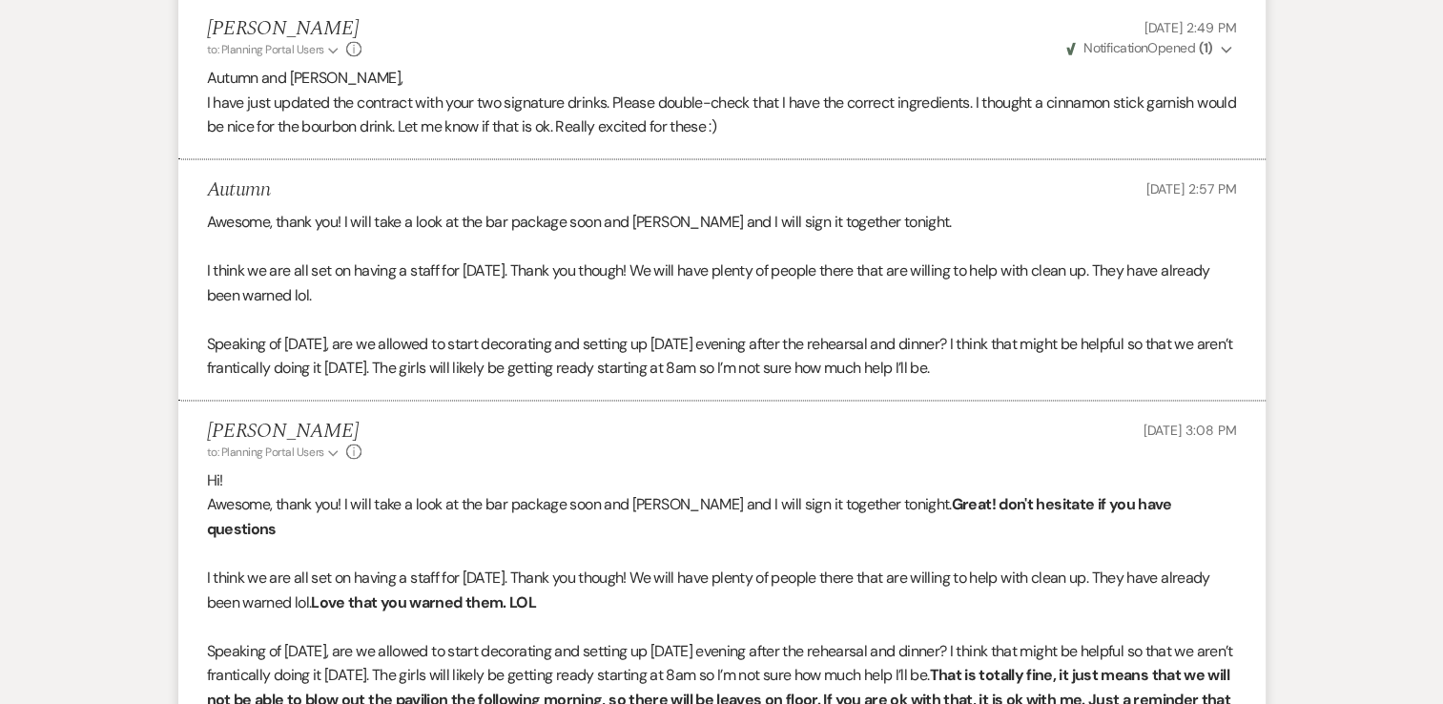
scroll to position [2732, 0]
